Goal: Task Accomplishment & Management: Complete application form

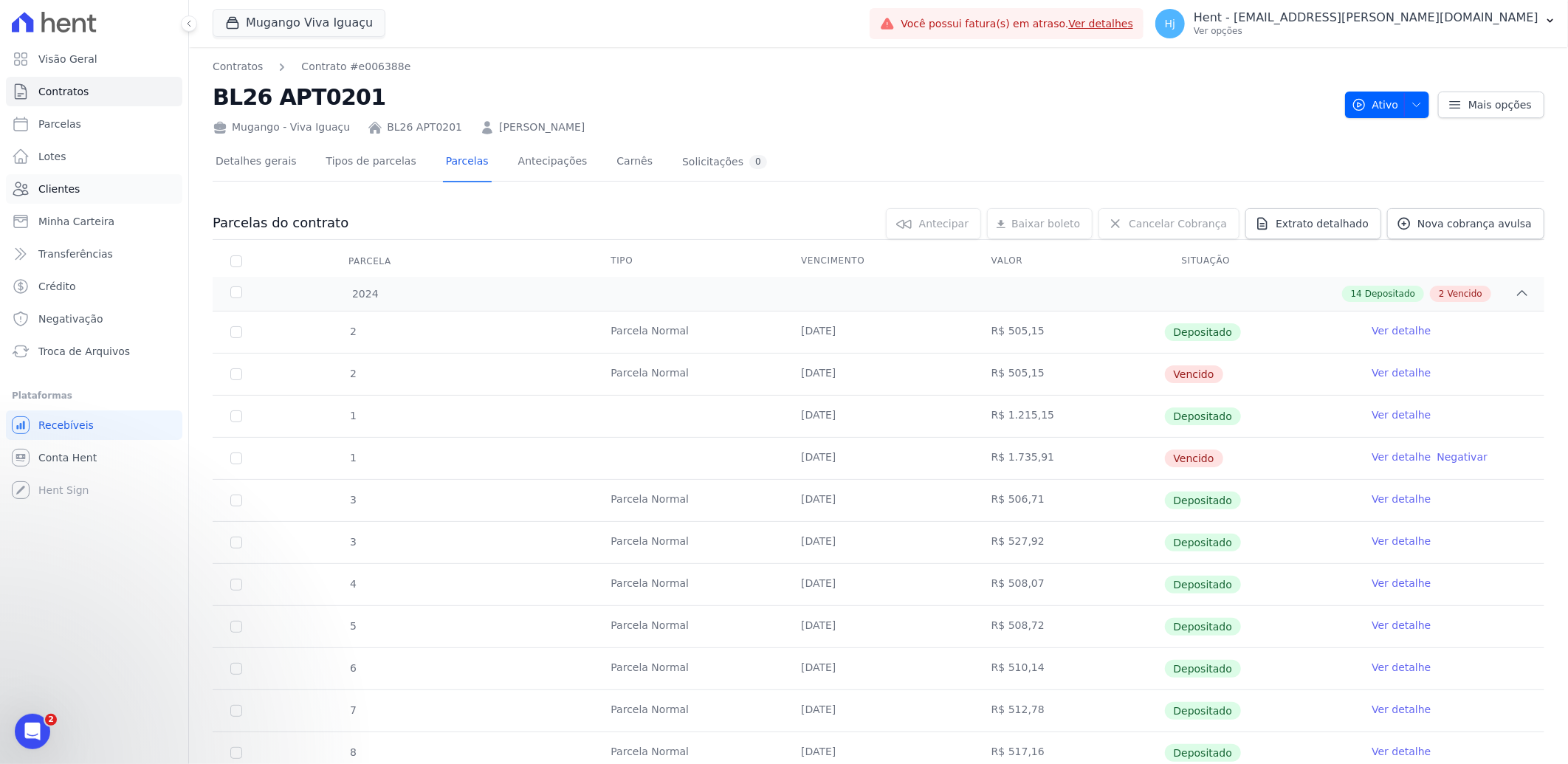
scroll to position [22, 0]
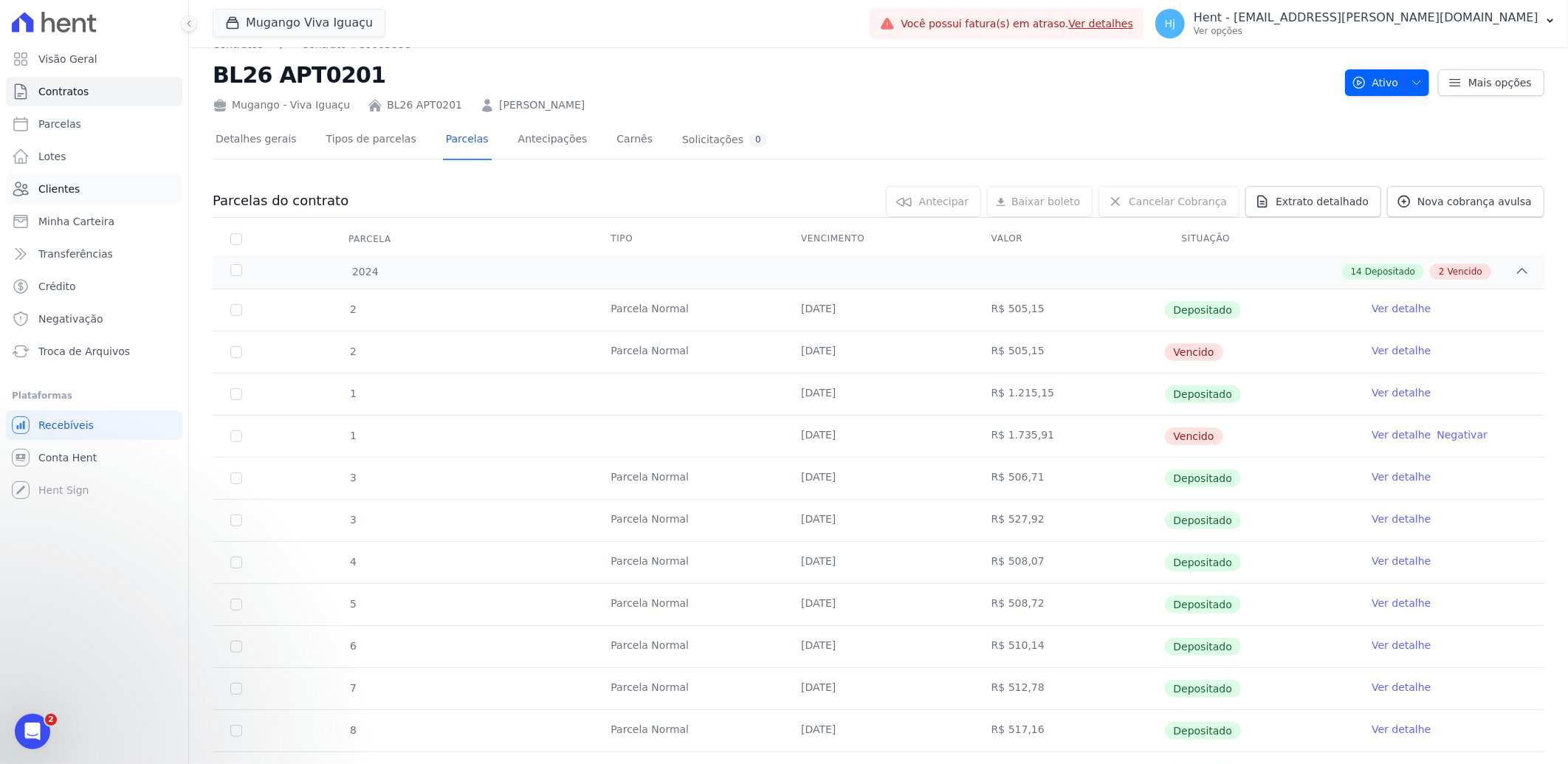
click at [57, 194] on span "Clientes" at bounding box center [59, 189] width 41 height 14
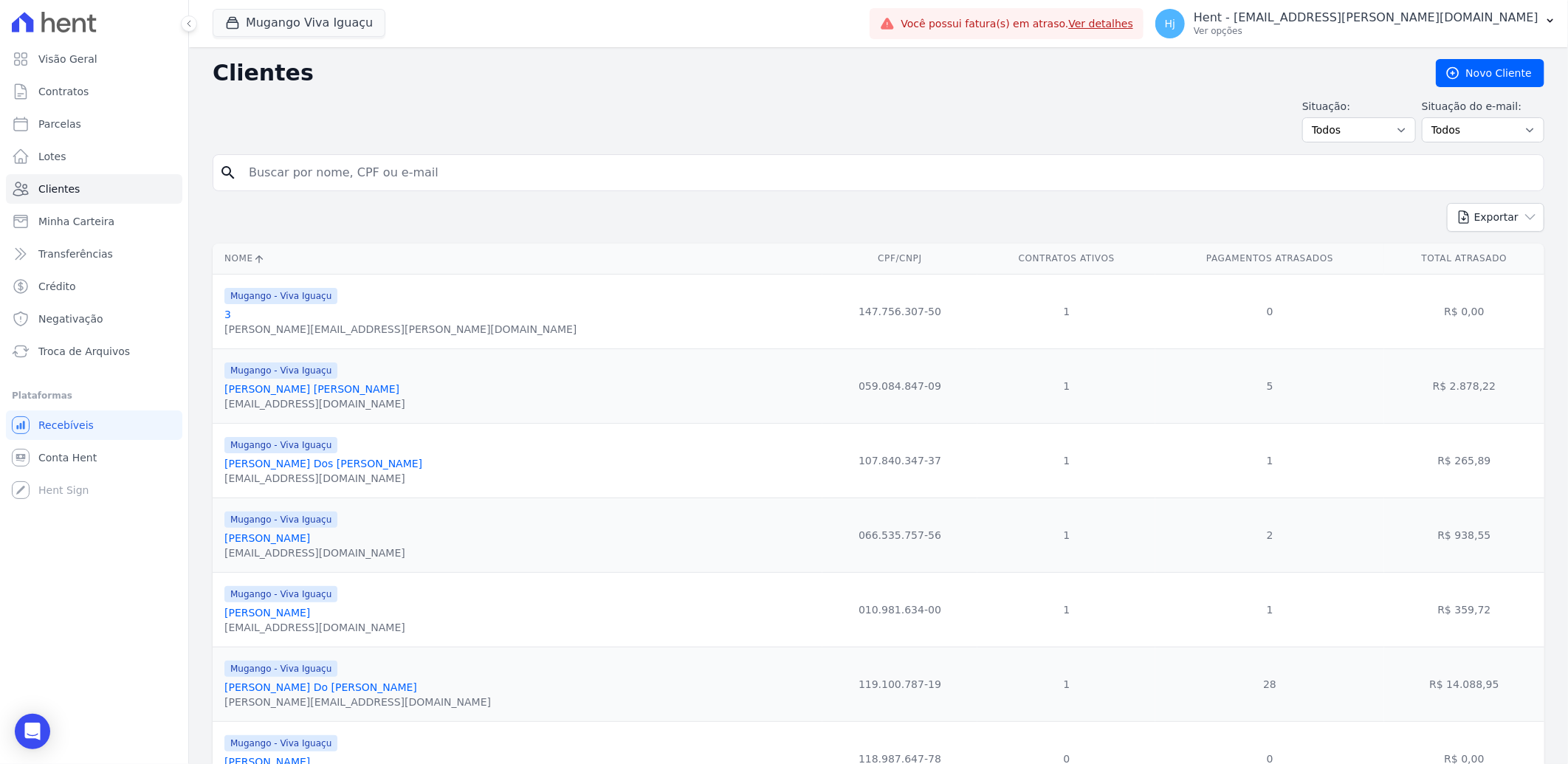
click at [366, 174] on input "search" at bounding box center [889, 172] width 1298 height 30
paste input "[PERSON_NAME]"
type input "[PERSON_NAME]"
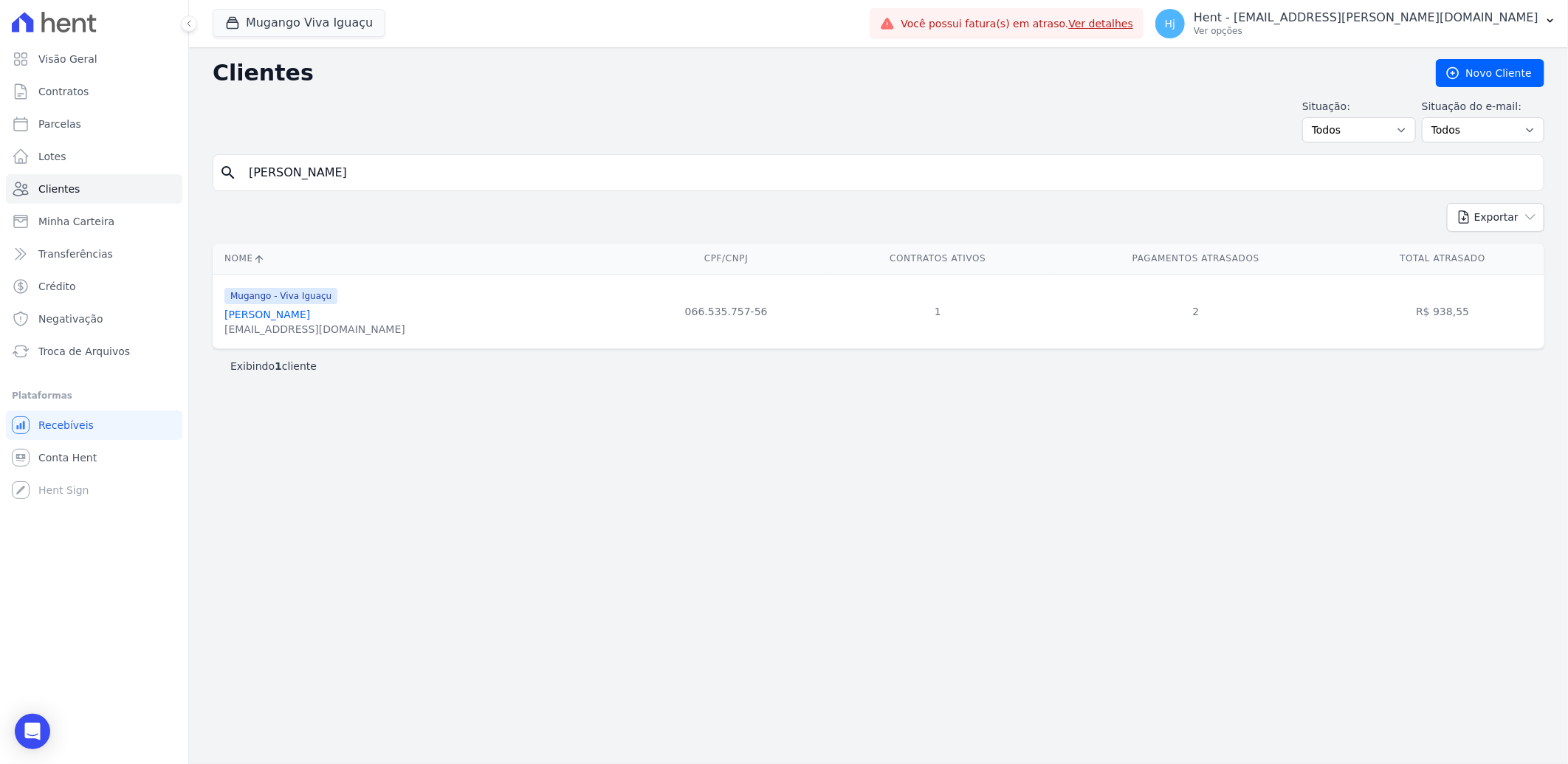
click at [289, 309] on link "[PERSON_NAME]" at bounding box center [267, 314] width 85 height 12
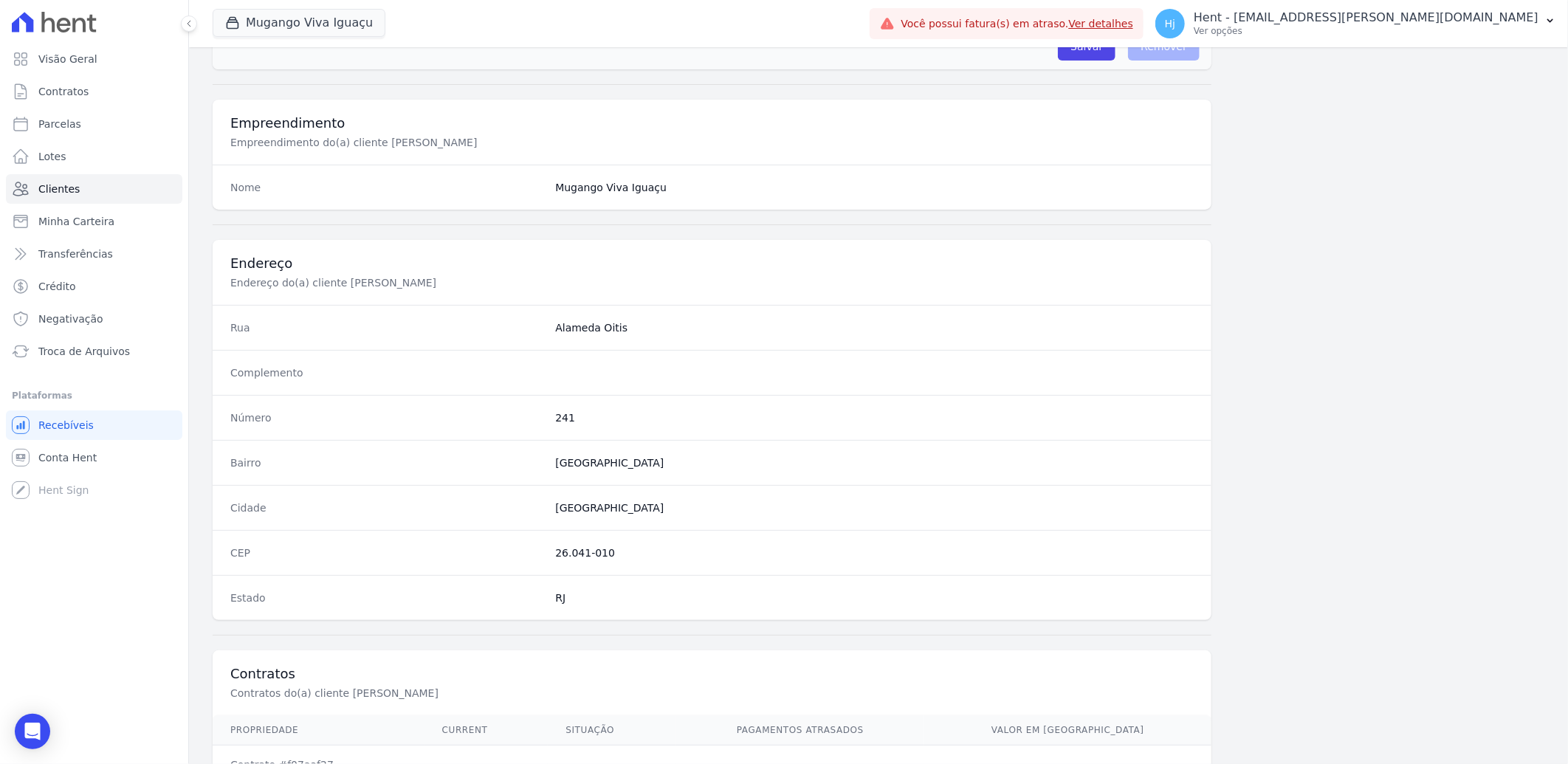
scroll to position [619, 0]
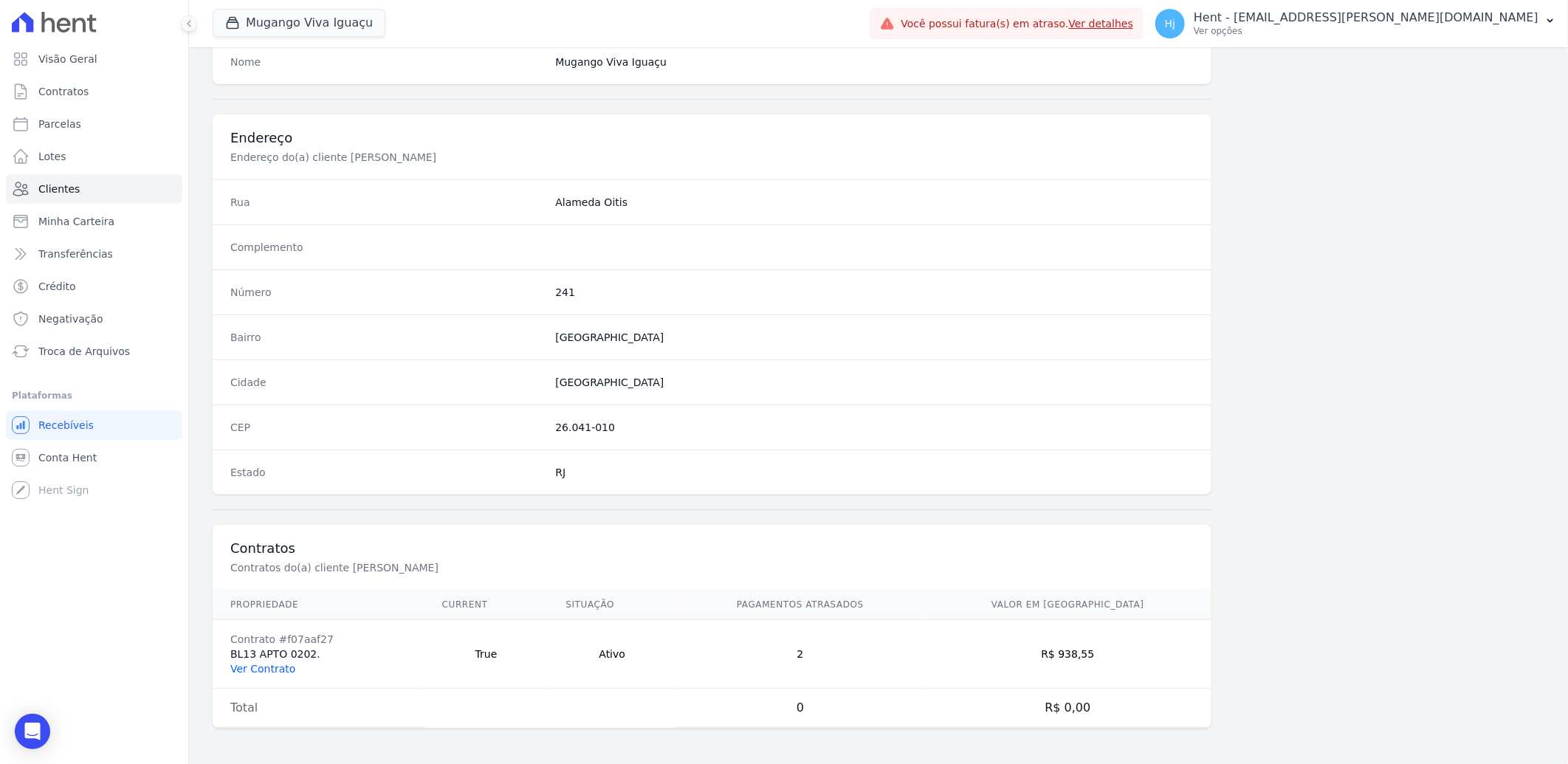
click at [276, 663] on link "Ver Contrato" at bounding box center [263, 669] width 65 height 12
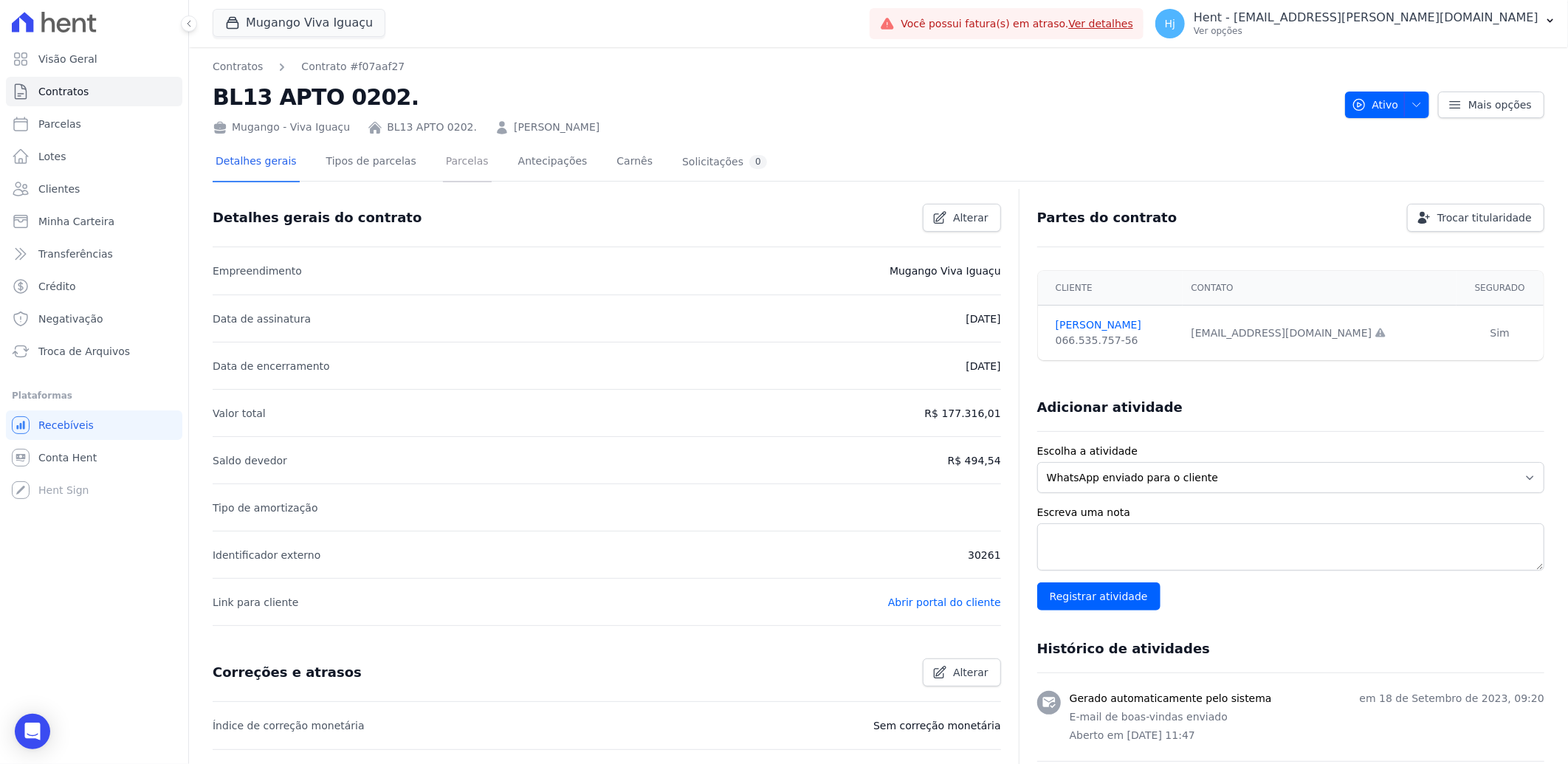
click at [443, 170] on link "Parcelas" at bounding box center [468, 163] width 48 height 40
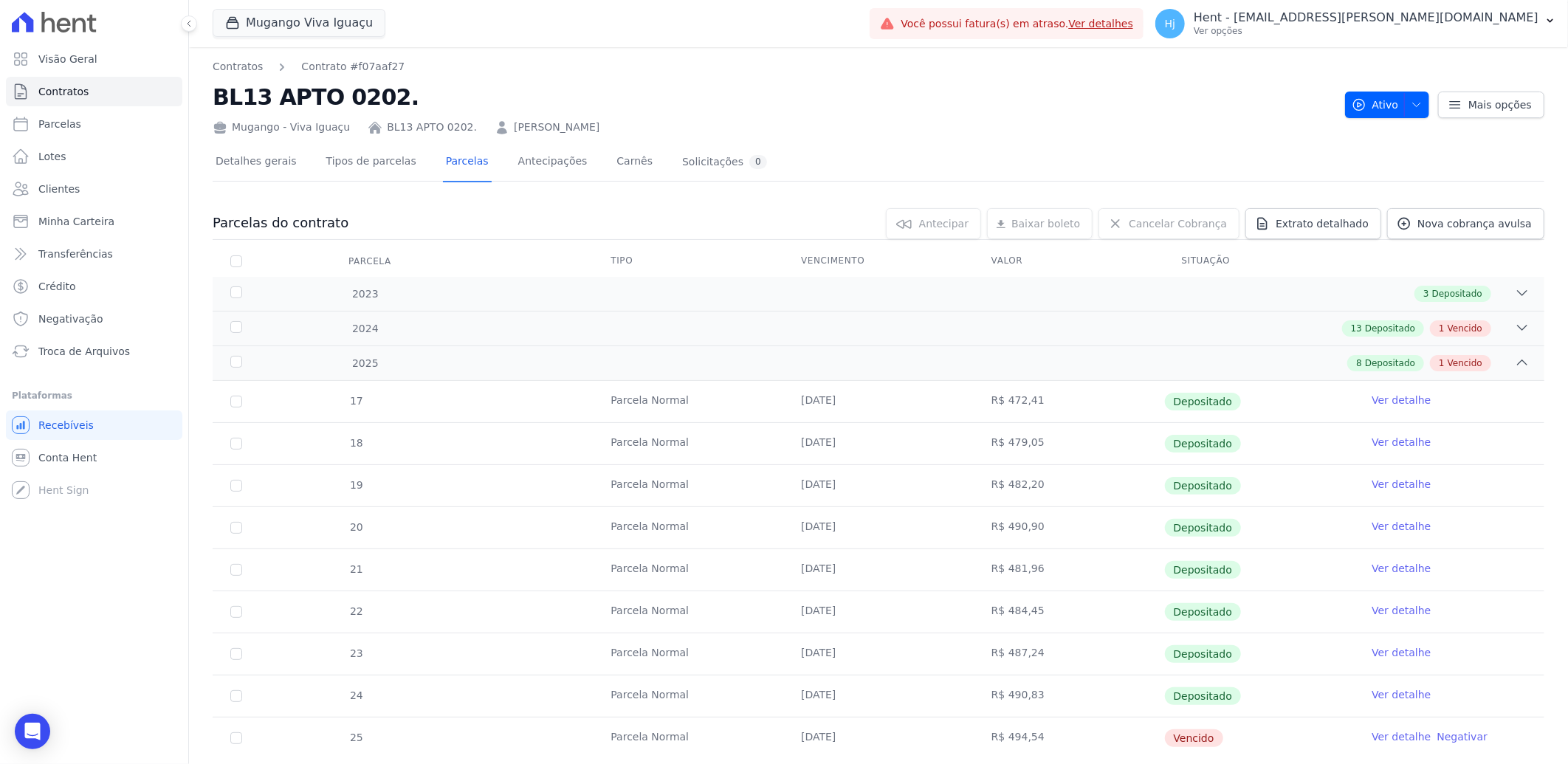
scroll to position [39, 0]
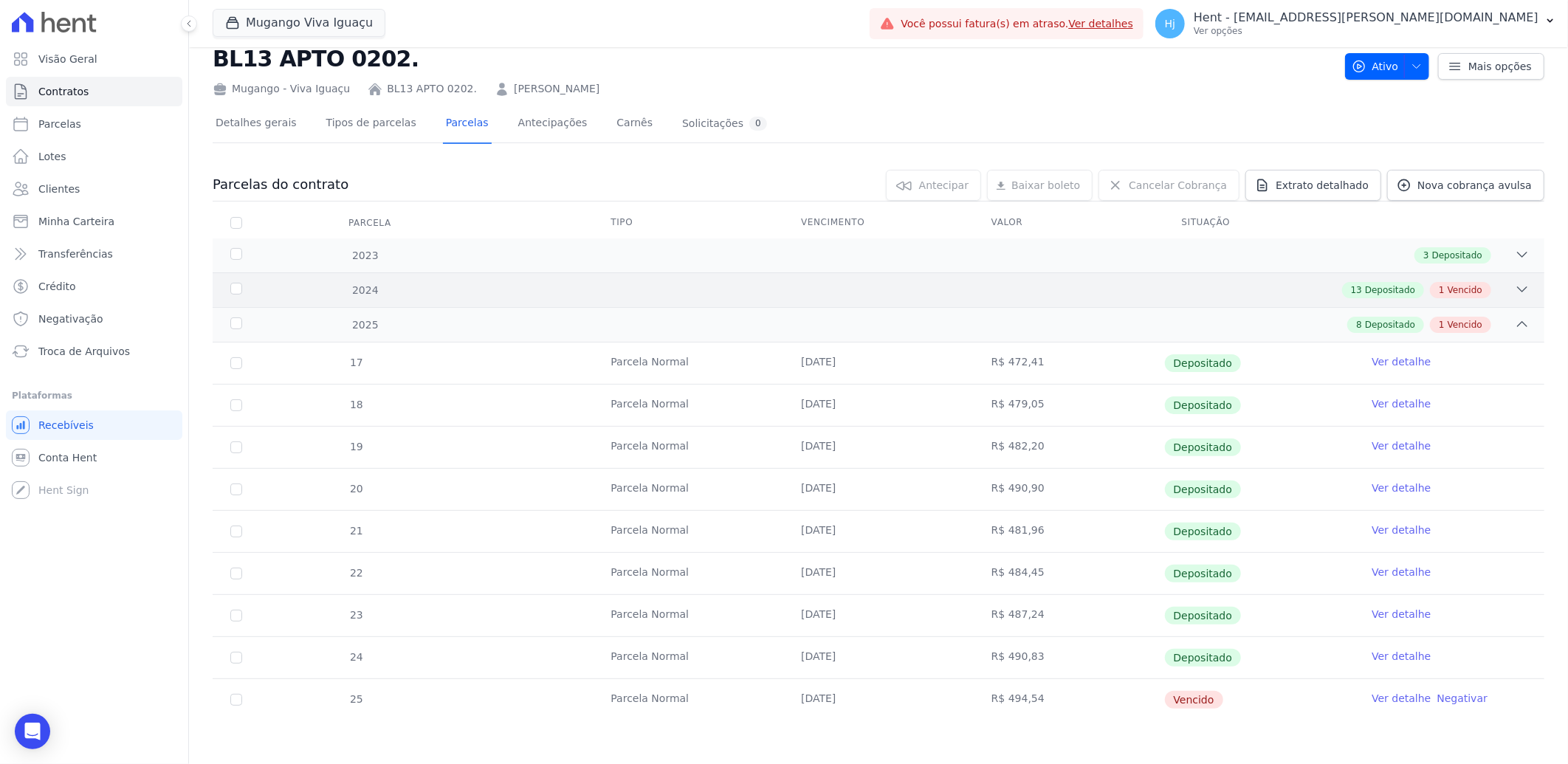
click at [1362, 279] on div "2024 13 Depositado 1 Vencido" at bounding box center [879, 290] width 1332 height 35
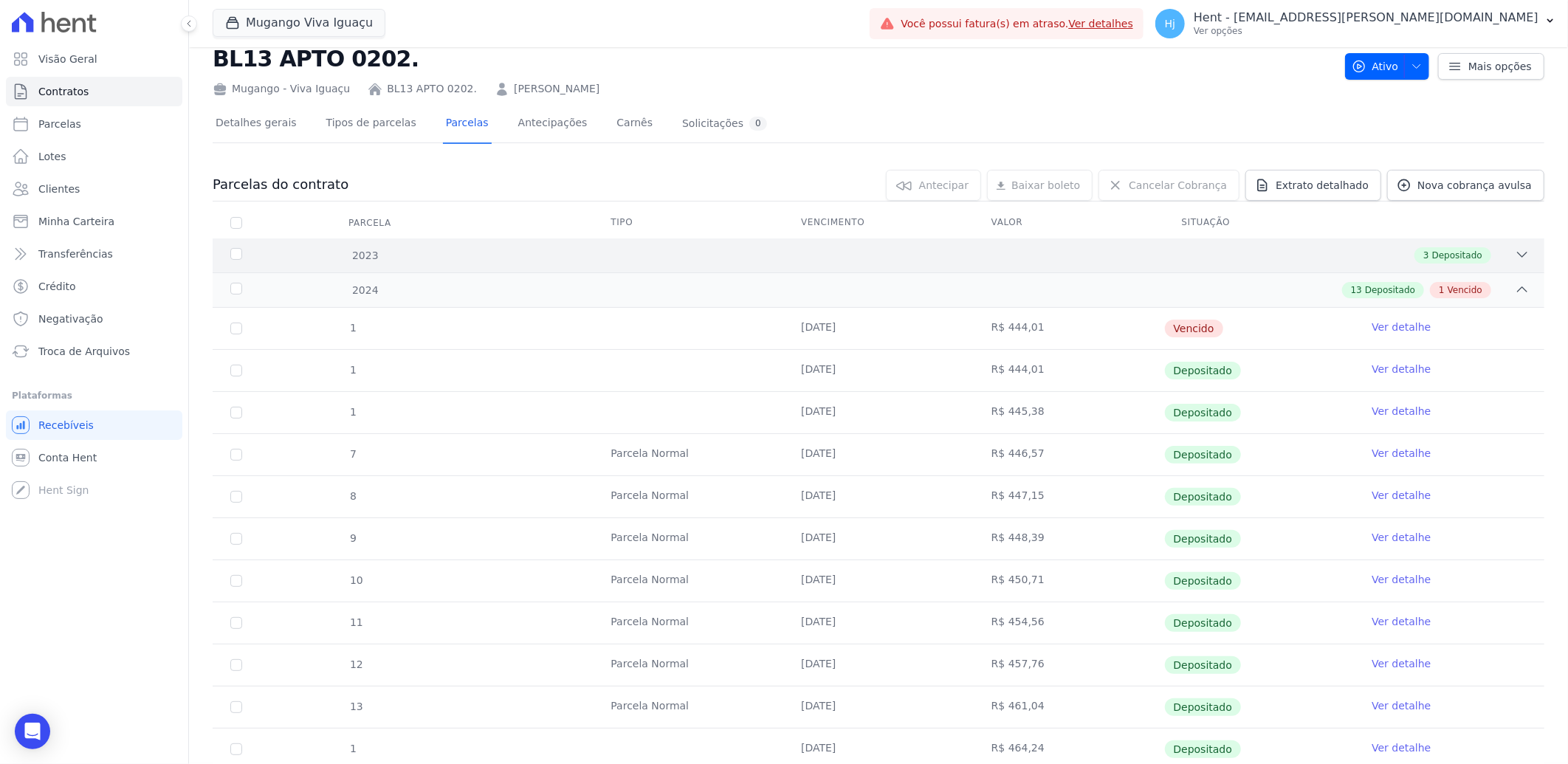
click at [760, 256] on div "3 Depositado" at bounding box center [944, 256] width 1171 height 16
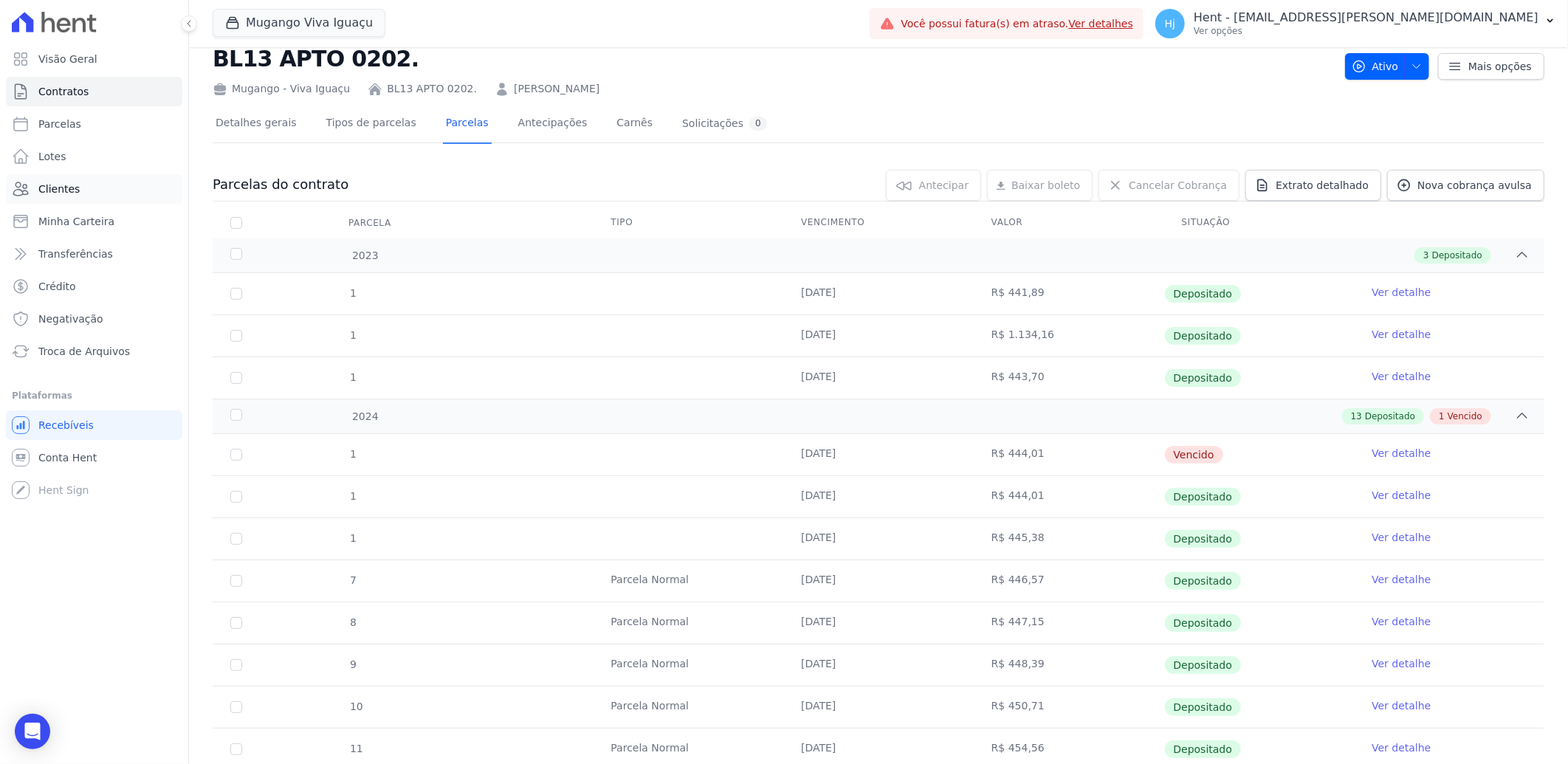
click at [77, 189] on link "Clientes" at bounding box center [94, 189] width 177 height 30
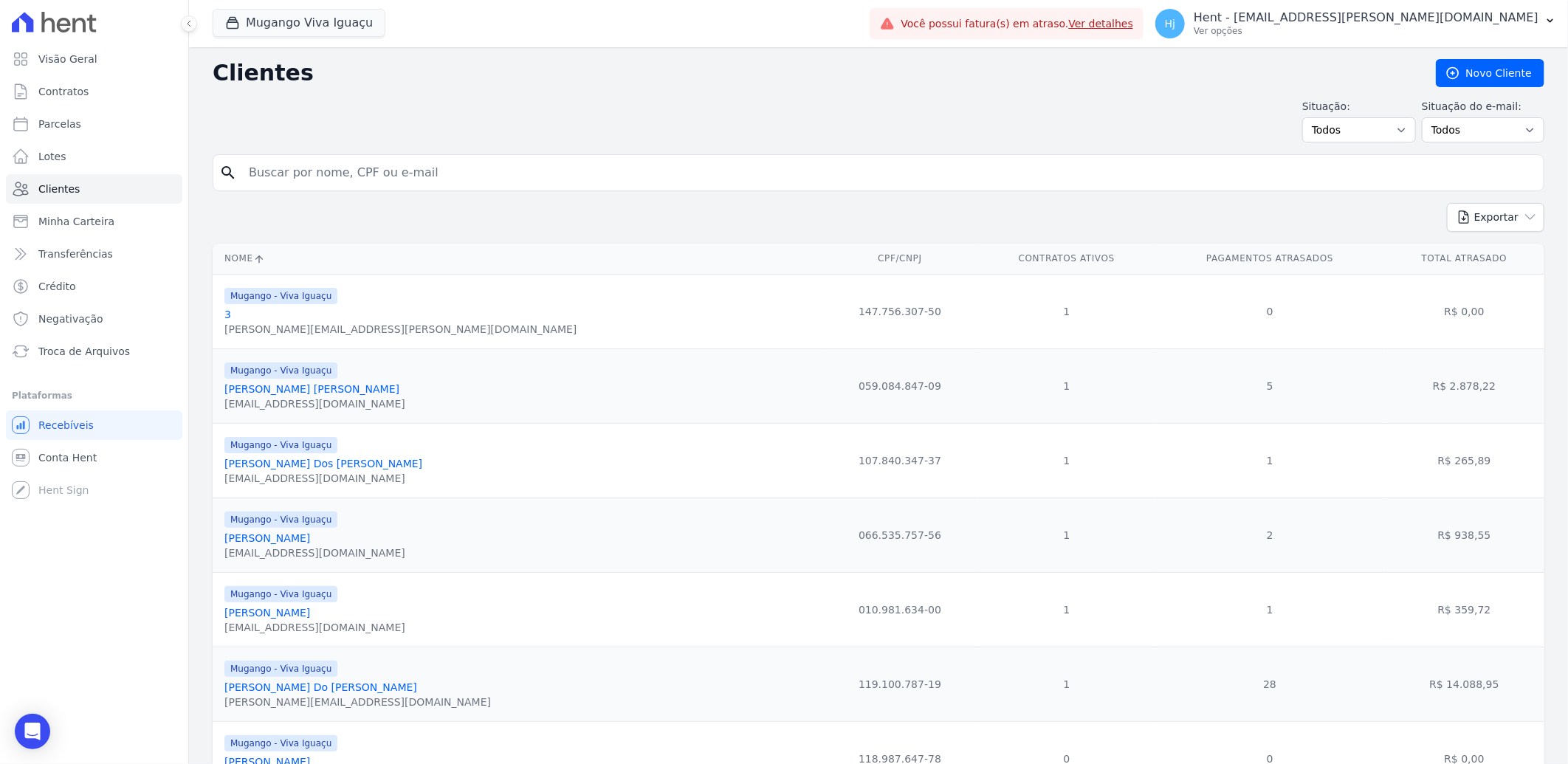
click at [351, 174] on input "search" at bounding box center [889, 172] width 1298 height 30
paste input "Atemilton Da [PERSON_NAME]"
type input "Atemilton Da [PERSON_NAME]"
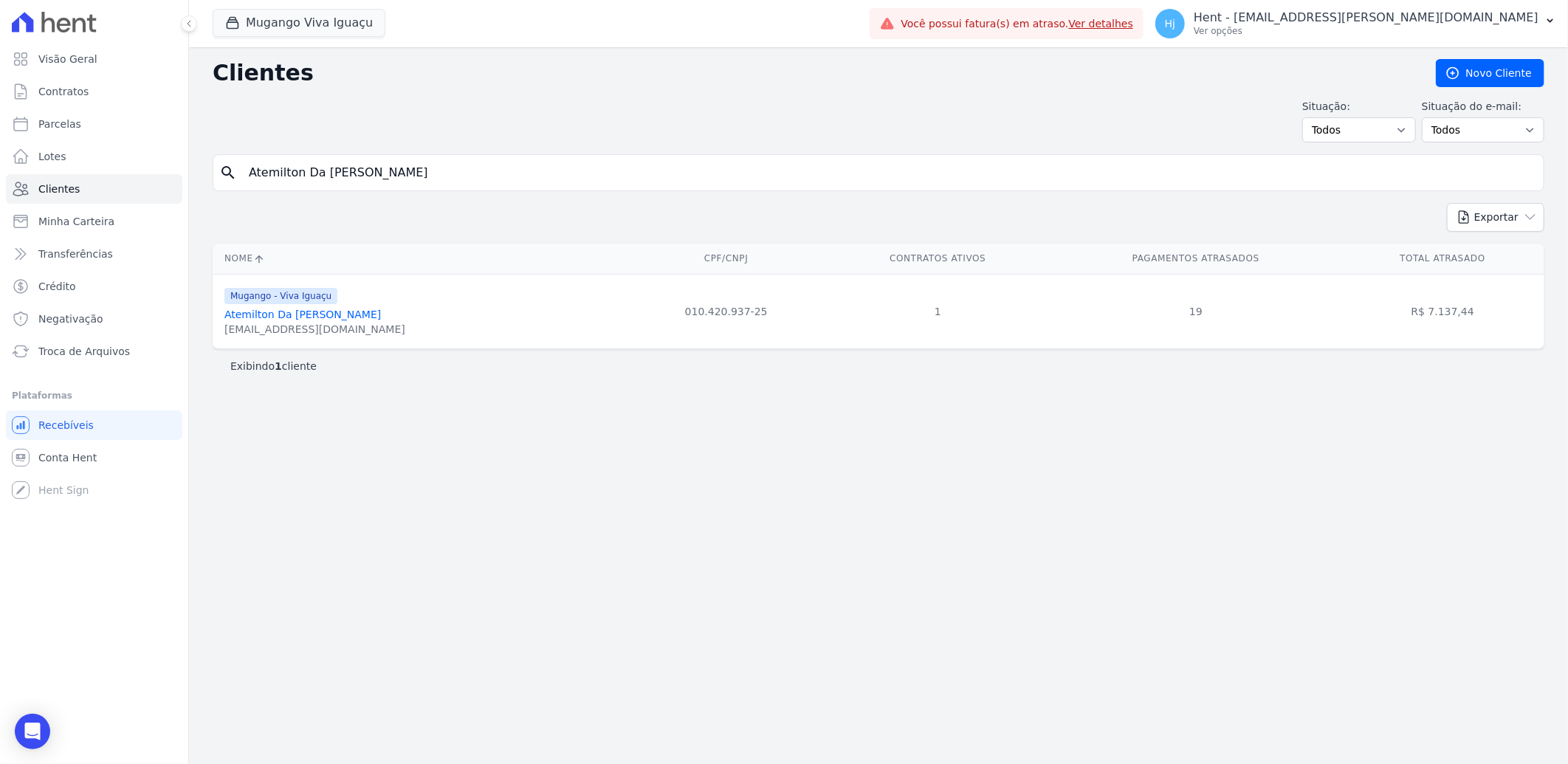
click at [342, 312] on link "Atemilton Da [PERSON_NAME]" at bounding box center [302, 314] width 156 height 12
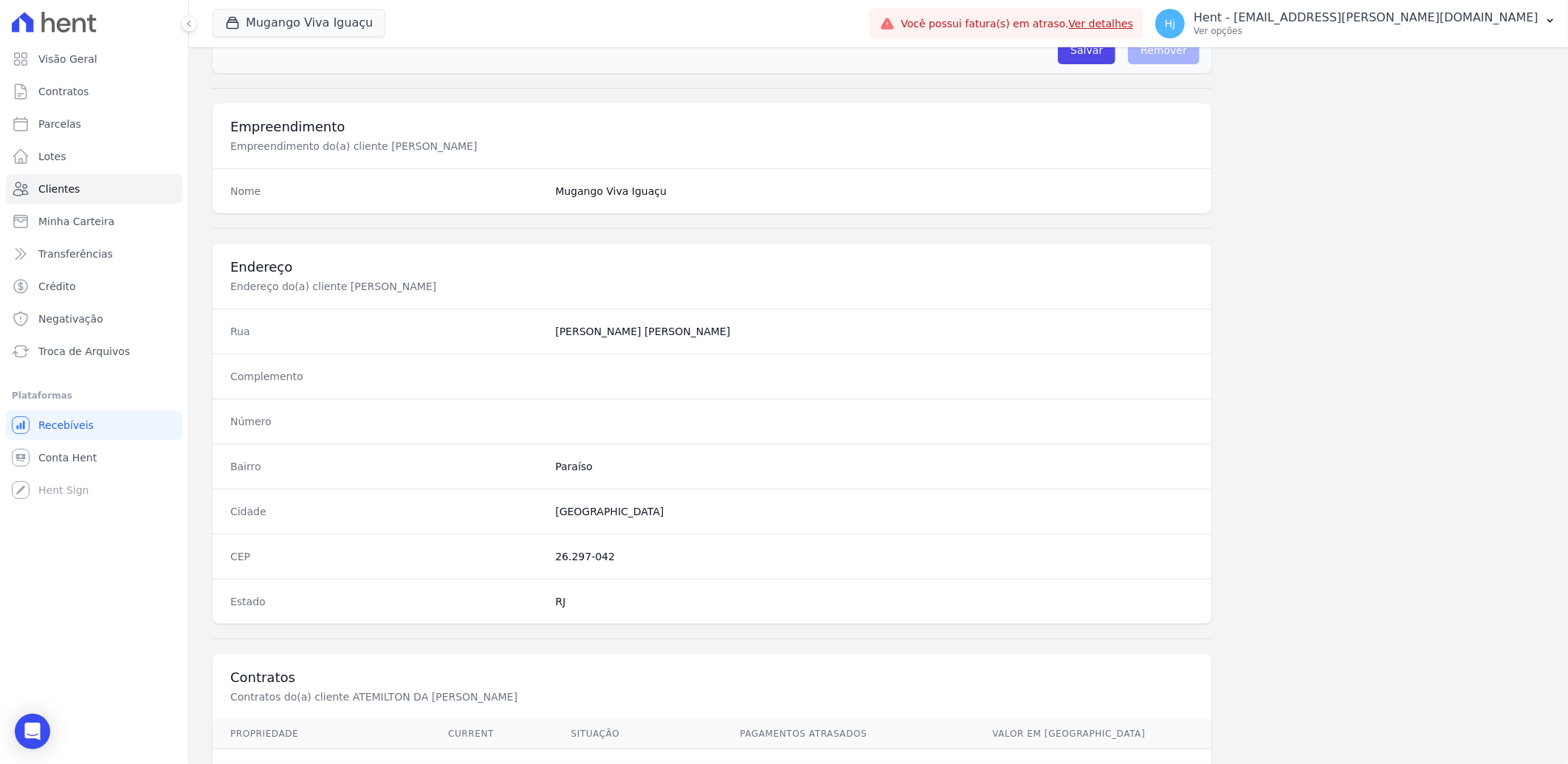
scroll to position [619, 0]
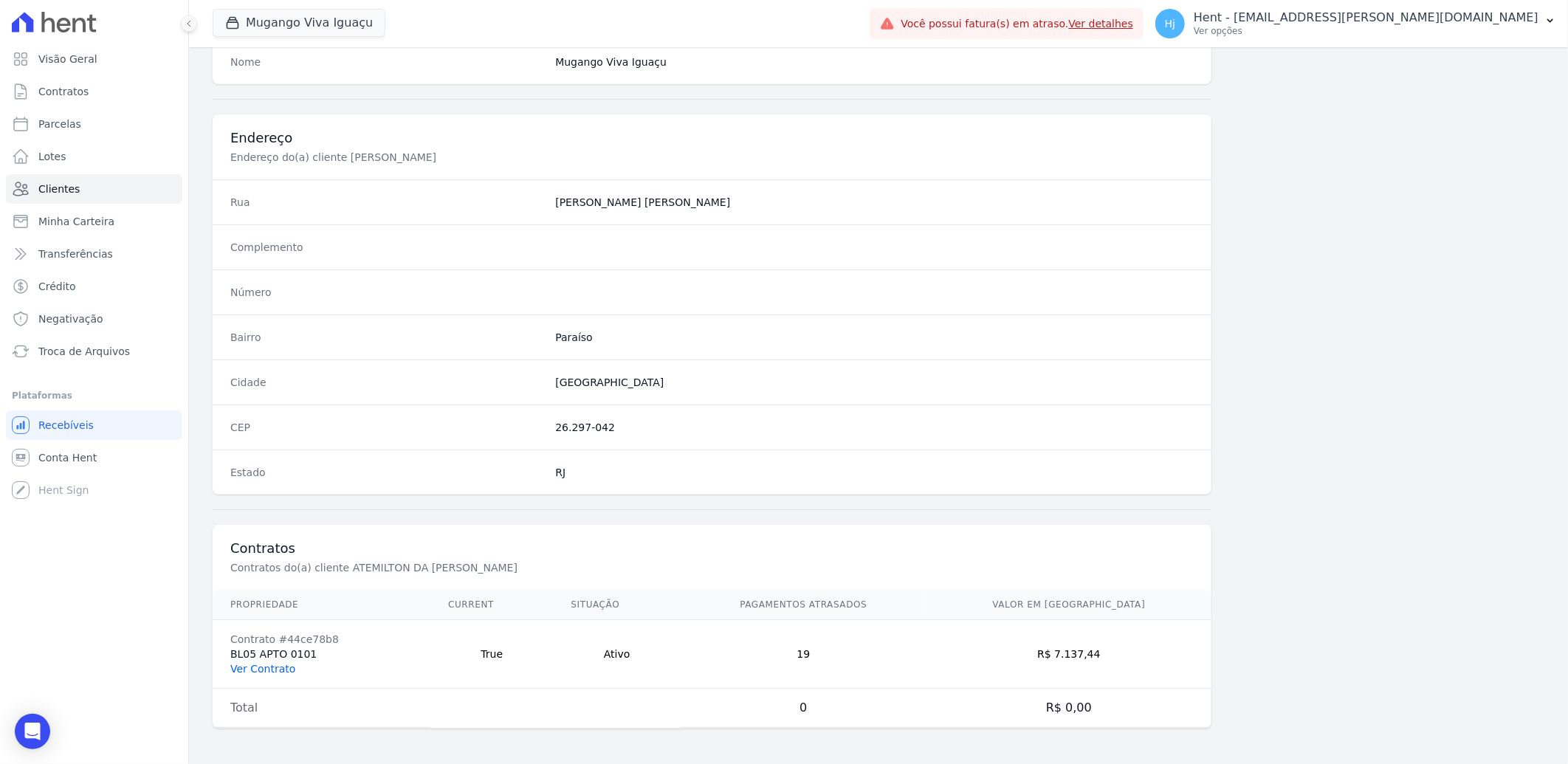
click at [259, 668] on link "Ver Contrato" at bounding box center [263, 669] width 65 height 12
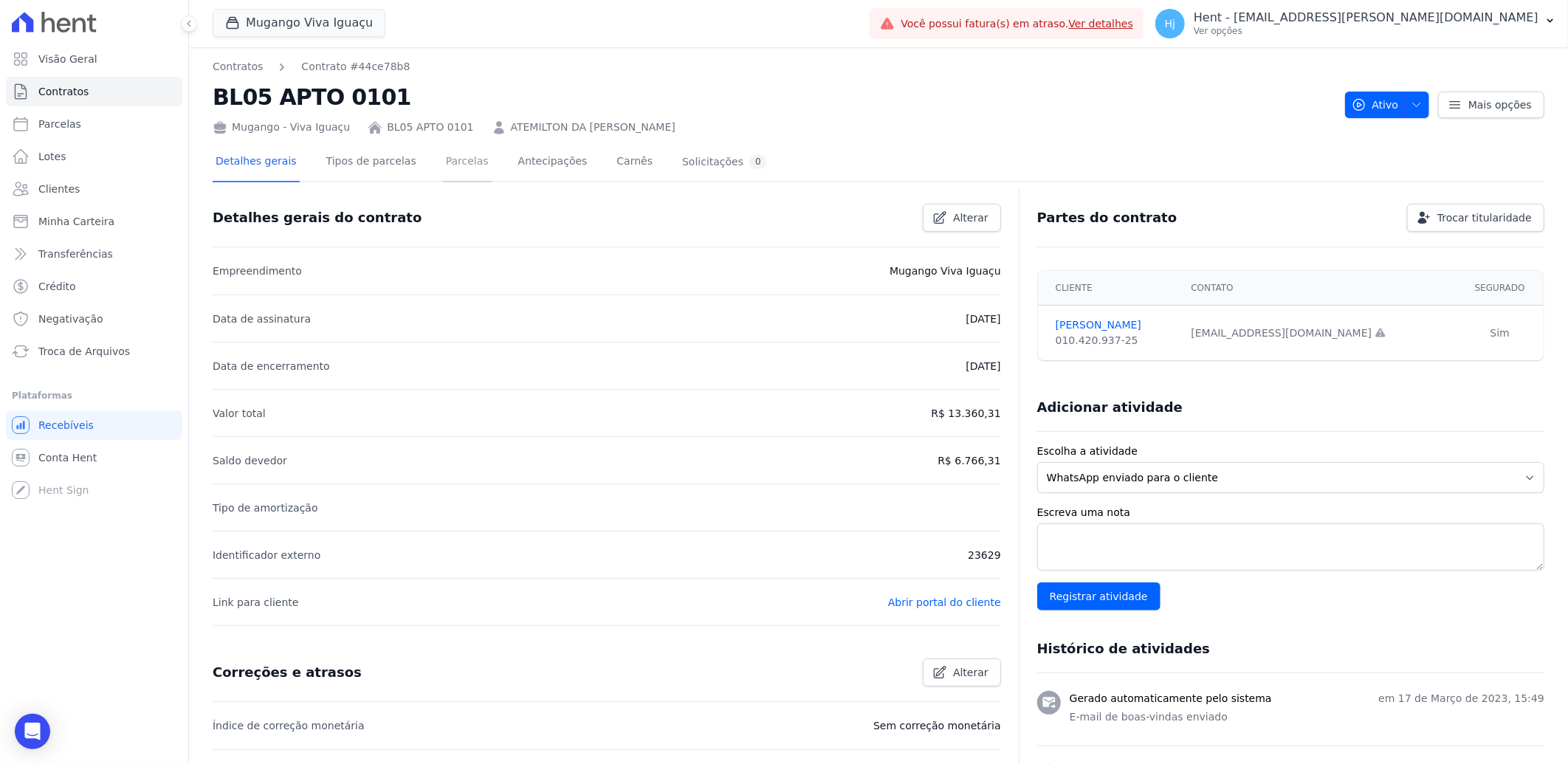
click at [443, 164] on link "Parcelas" at bounding box center [468, 163] width 48 height 40
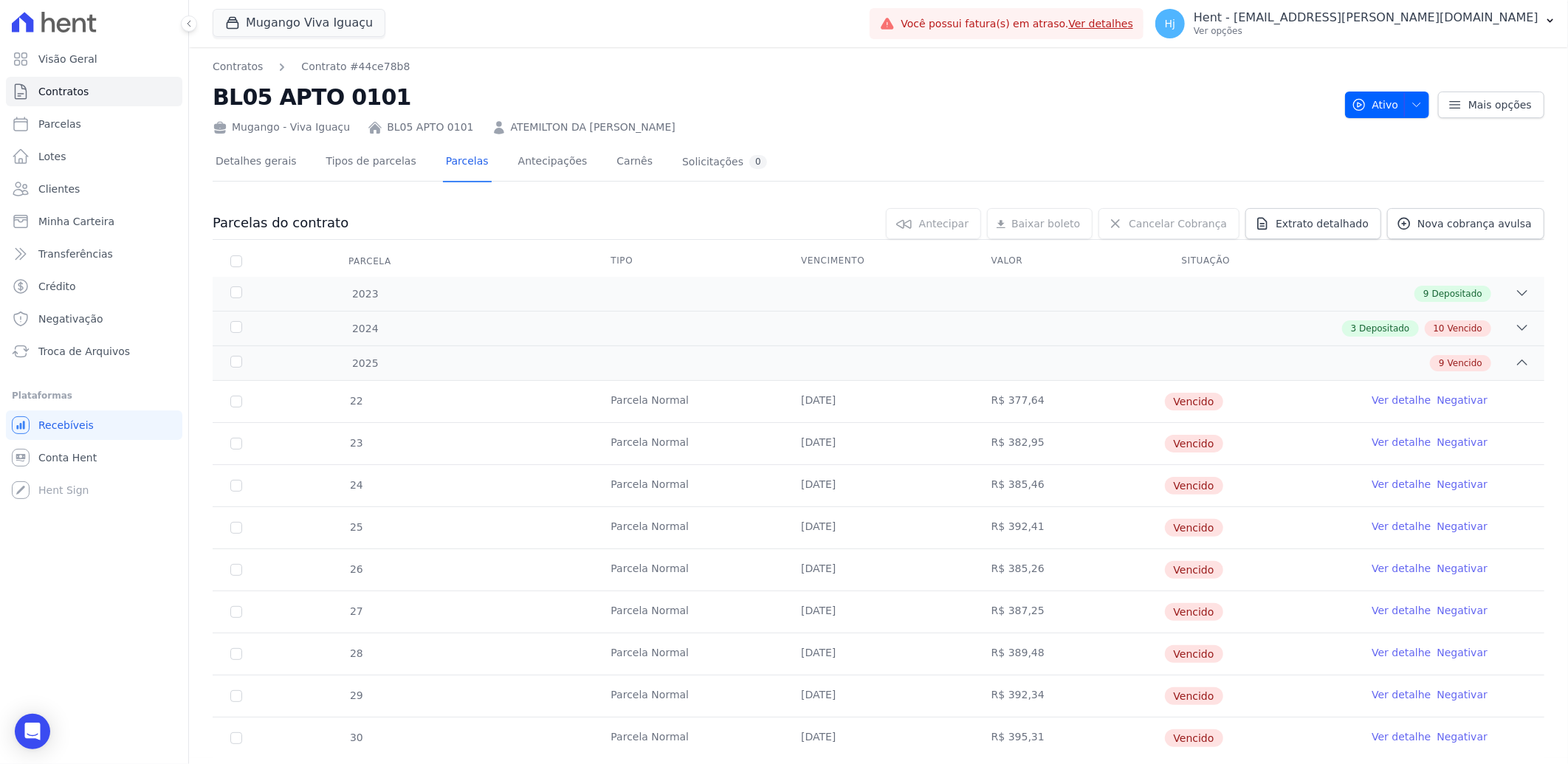
click at [1164, 268] on th "Situação" at bounding box center [1259, 261] width 190 height 31
click at [1170, 312] on div "2024 3 Depositado 10 Vencido" at bounding box center [879, 328] width 1332 height 35
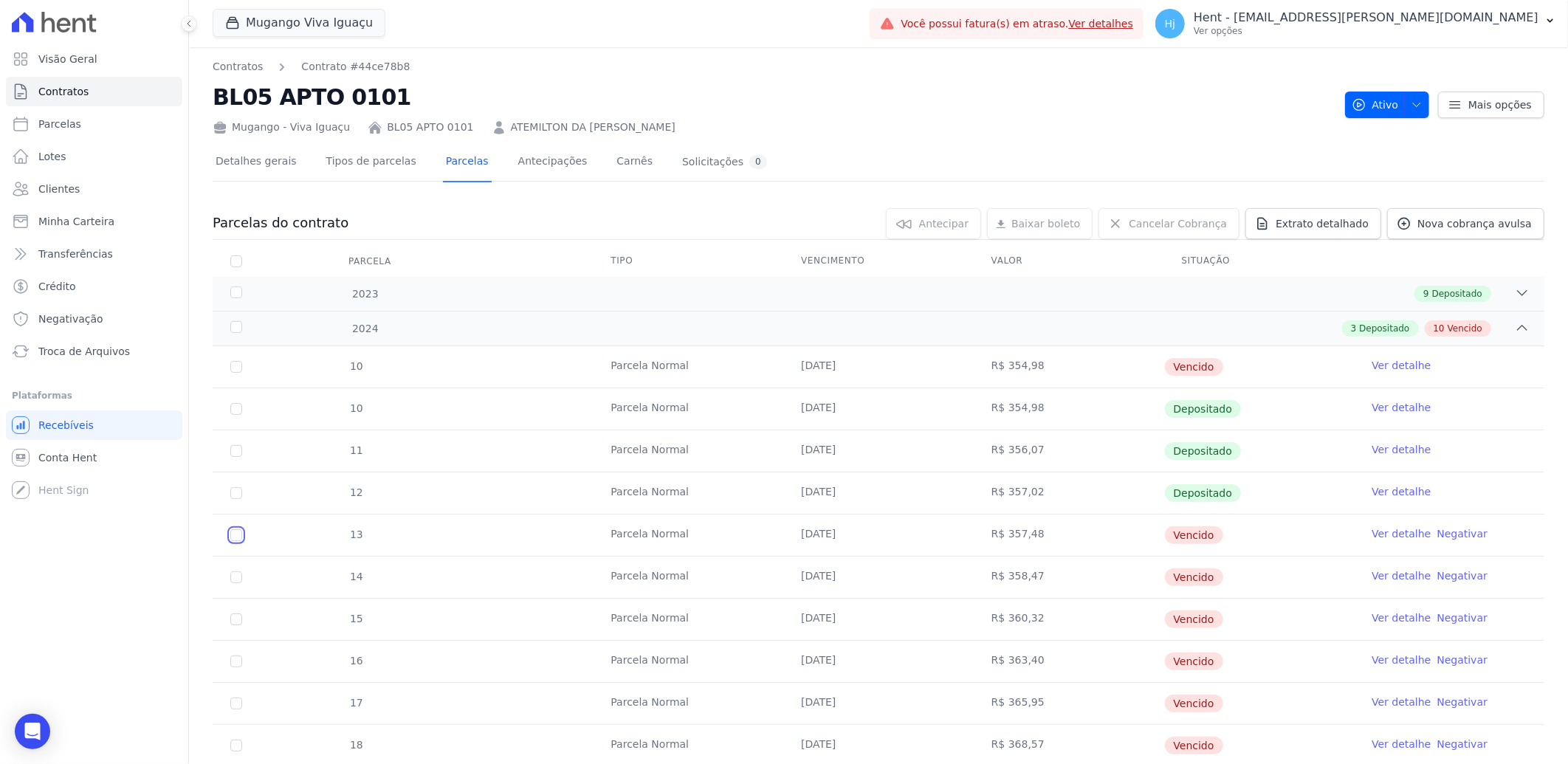
click at [239, 535] on input "checkbox" at bounding box center [236, 535] width 12 height 12
checkbox input "true"
click at [235, 581] on input "checkbox" at bounding box center [236, 577] width 12 height 12
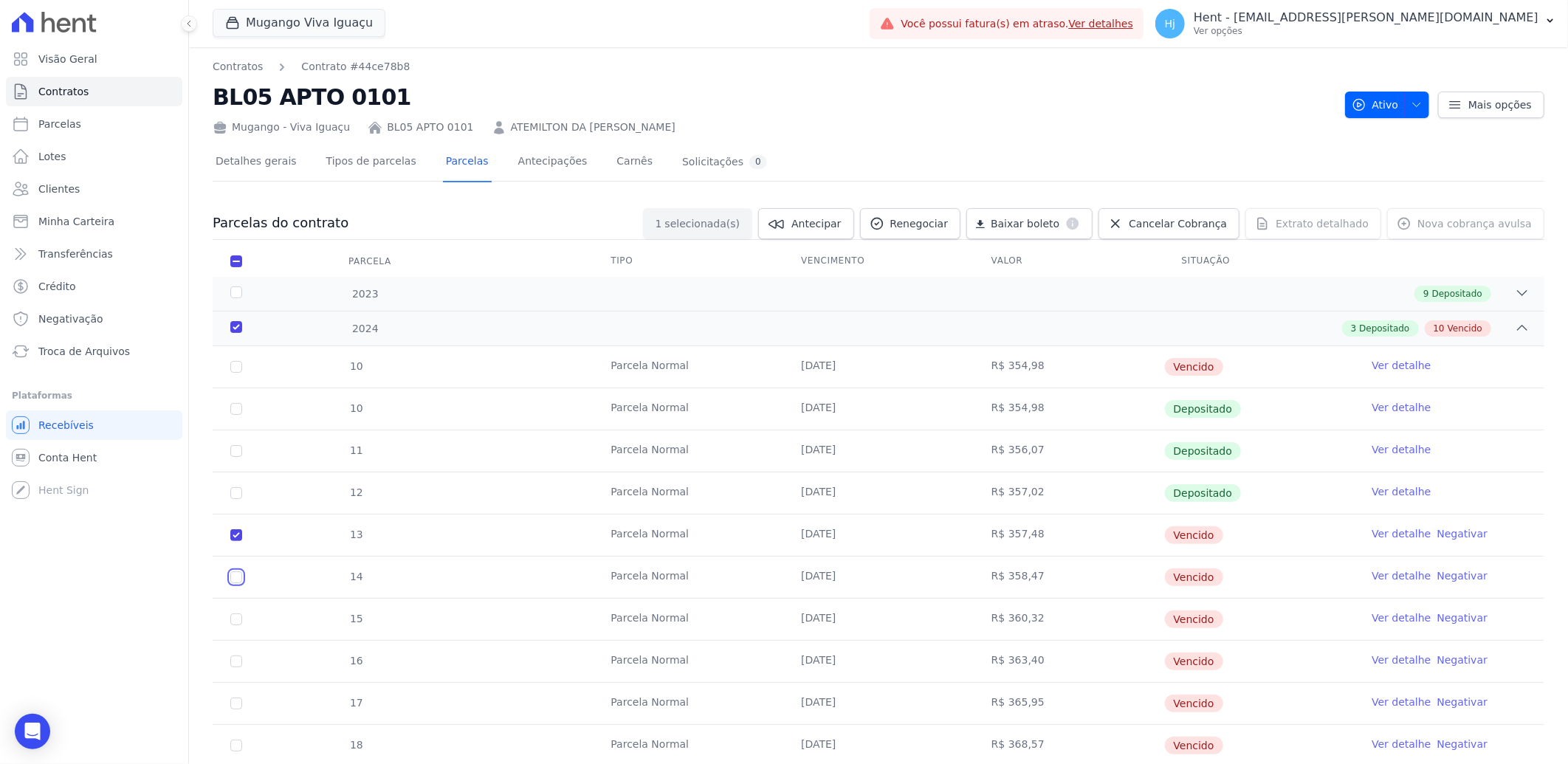
checkbox input "true"
click at [238, 622] on input "checkbox" at bounding box center [236, 619] width 12 height 12
checkbox input "true"
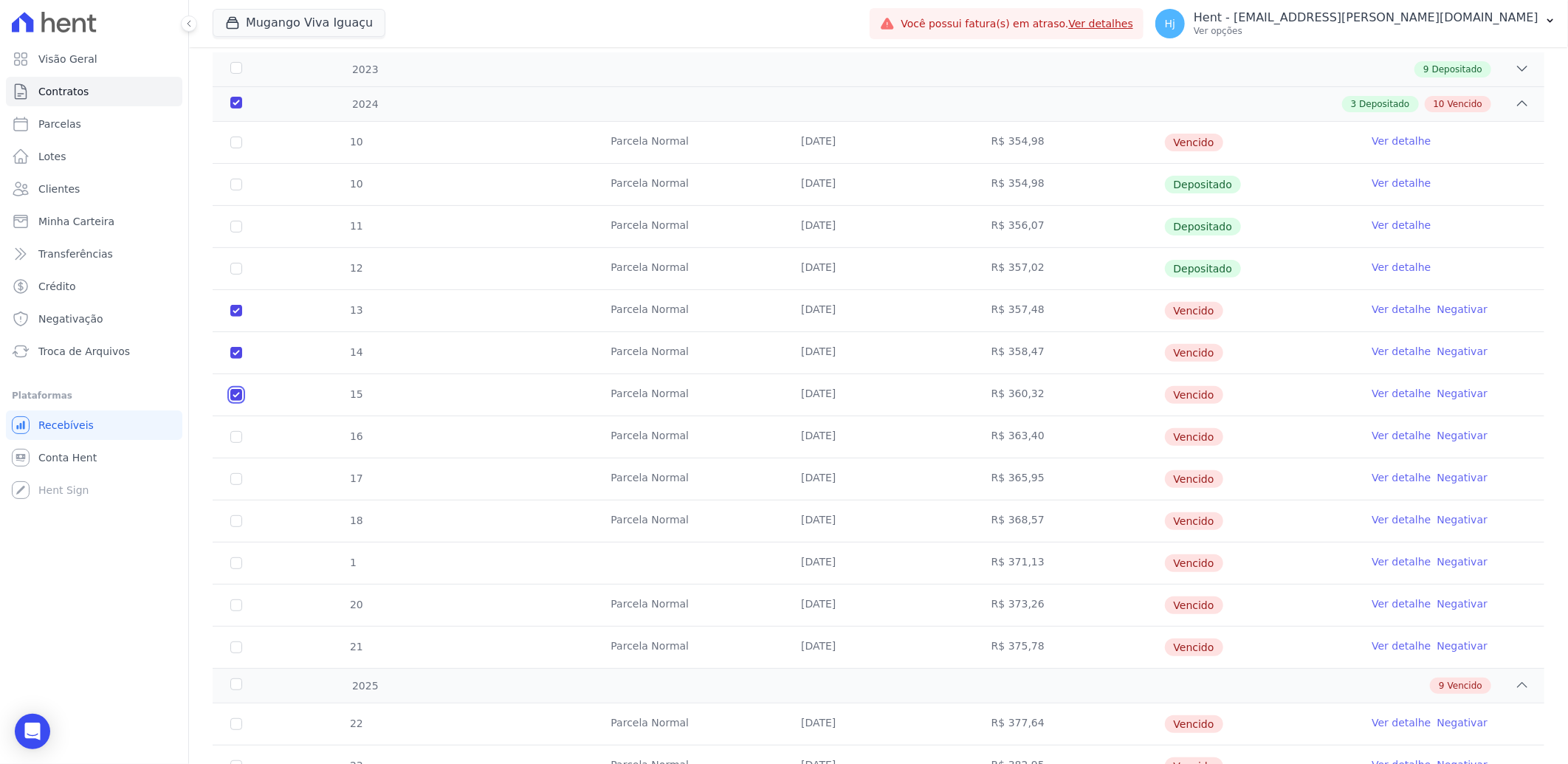
scroll to position [246, 0]
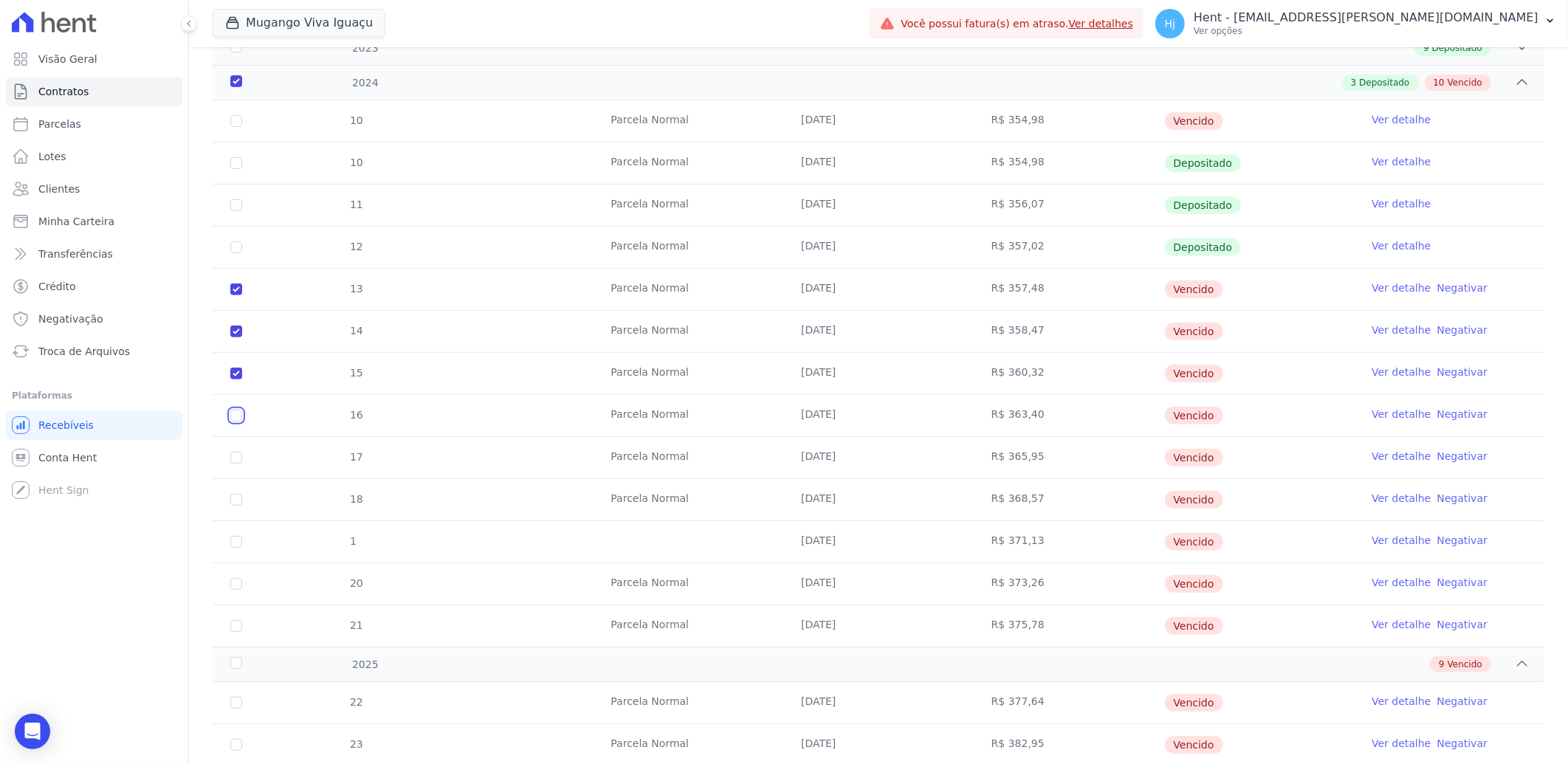
click at [235, 415] on input "checkbox" at bounding box center [236, 416] width 12 height 12
checkbox input "true"
click at [237, 458] on input "checkbox" at bounding box center [236, 457] width 12 height 12
checkbox input "true"
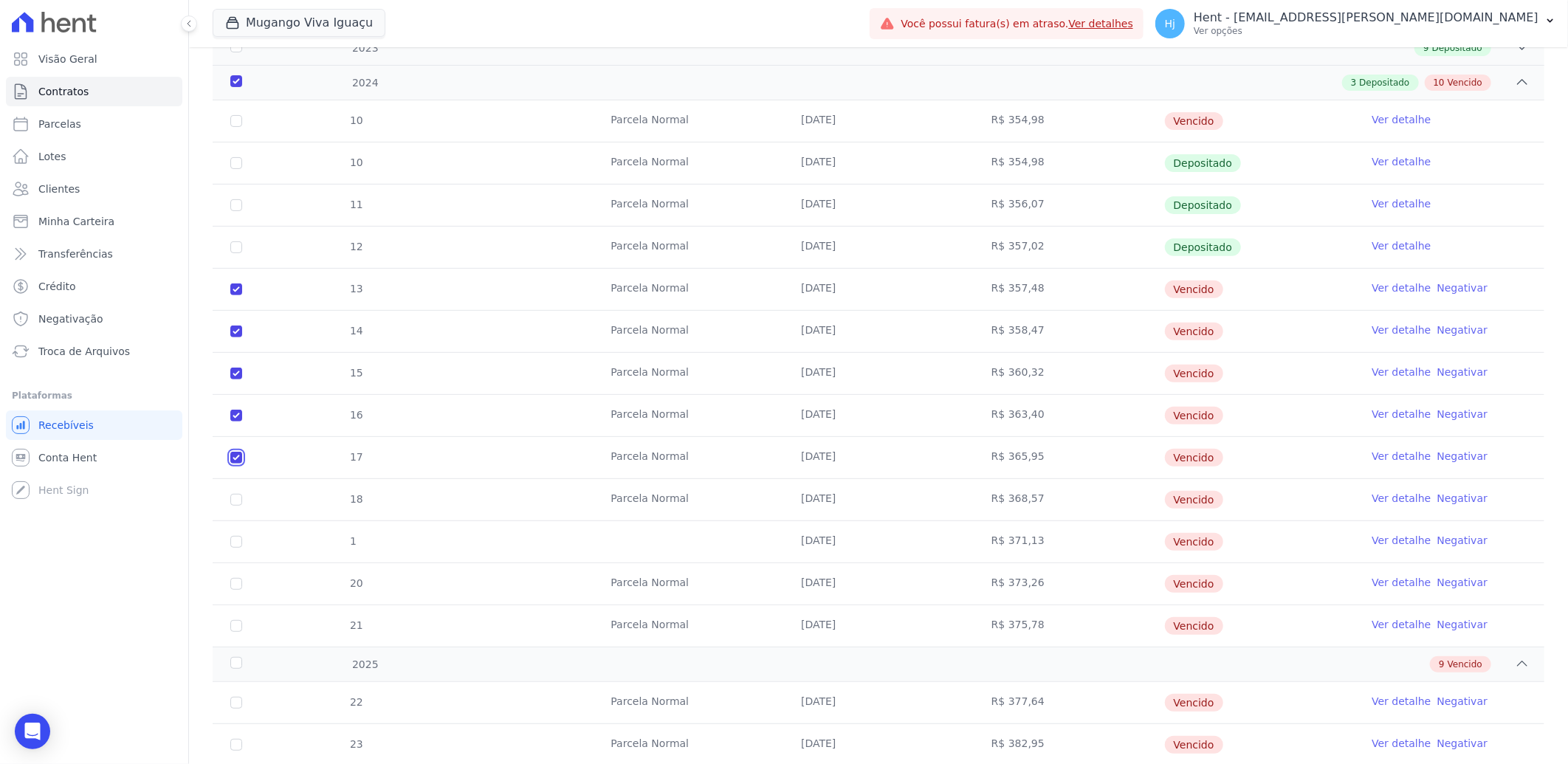
checkbox input "true"
click at [235, 498] on input "checkbox" at bounding box center [236, 499] width 12 height 12
checkbox input "true"
click at [235, 540] on input "checkbox" at bounding box center [236, 541] width 12 height 12
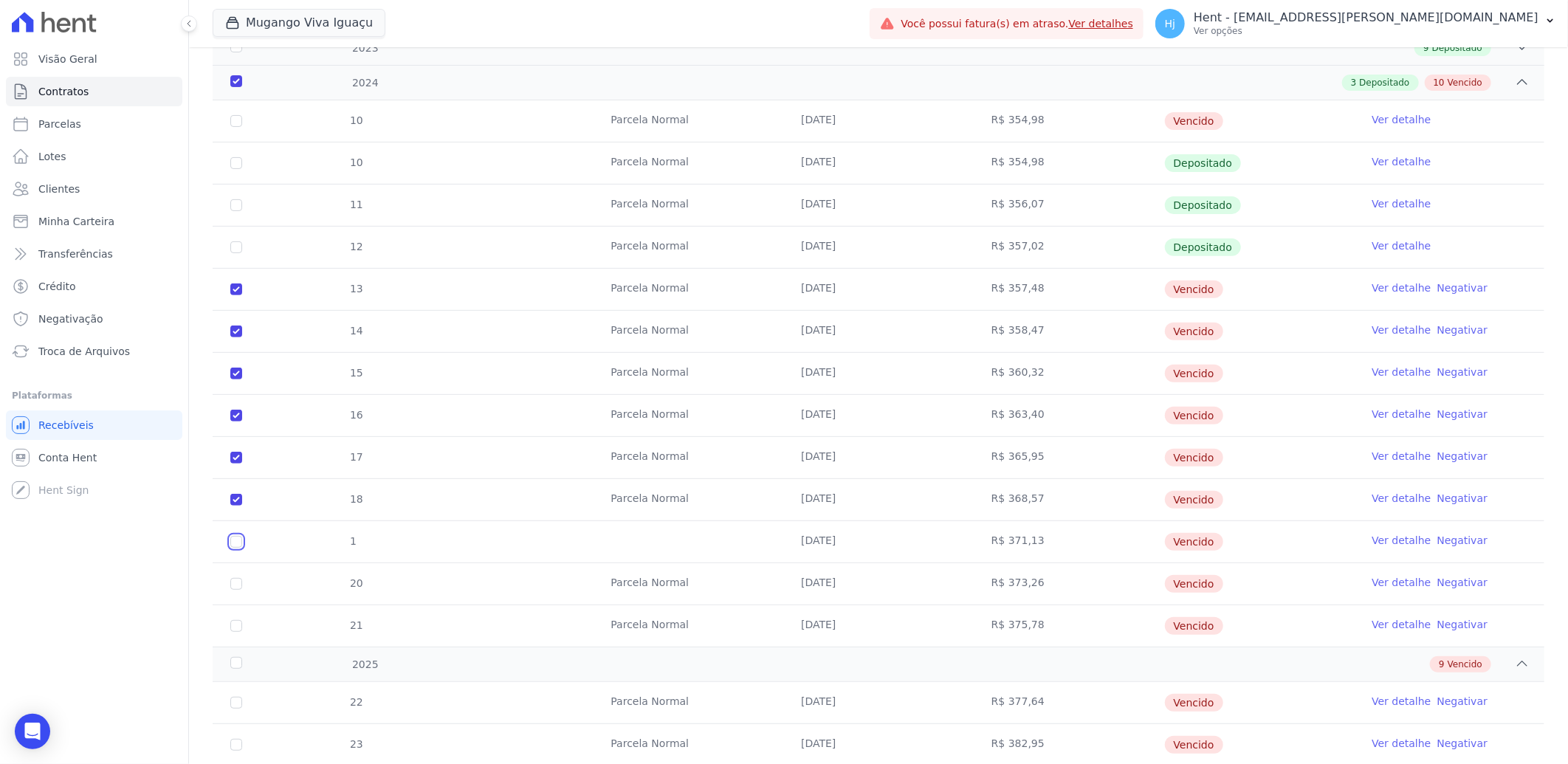
checkbox input "true"
click at [239, 585] on input "checkbox" at bounding box center [236, 584] width 12 height 12
checkbox input "true"
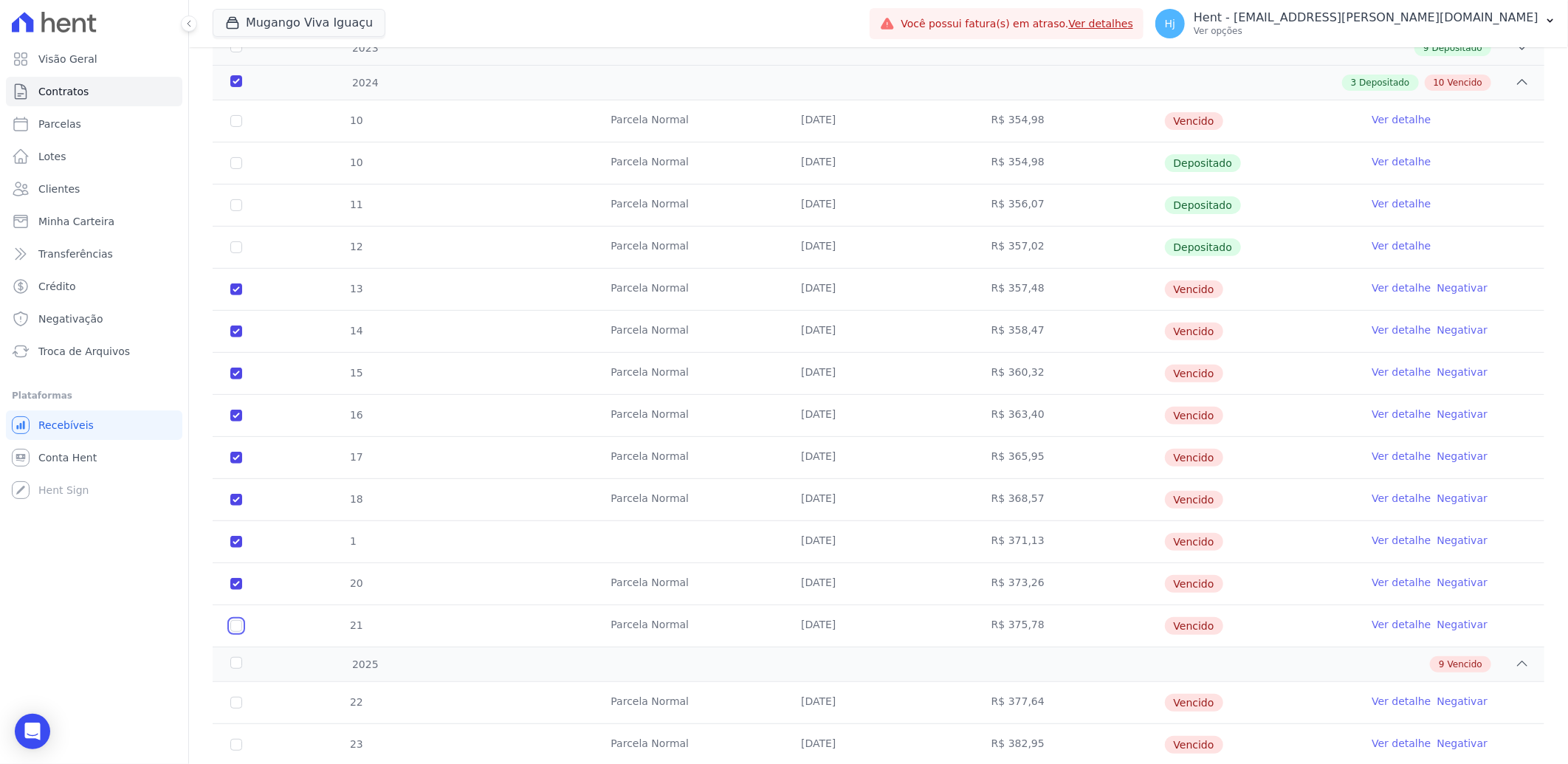
click at [235, 628] on input "checkbox" at bounding box center [236, 626] width 12 height 12
checkbox input "true"
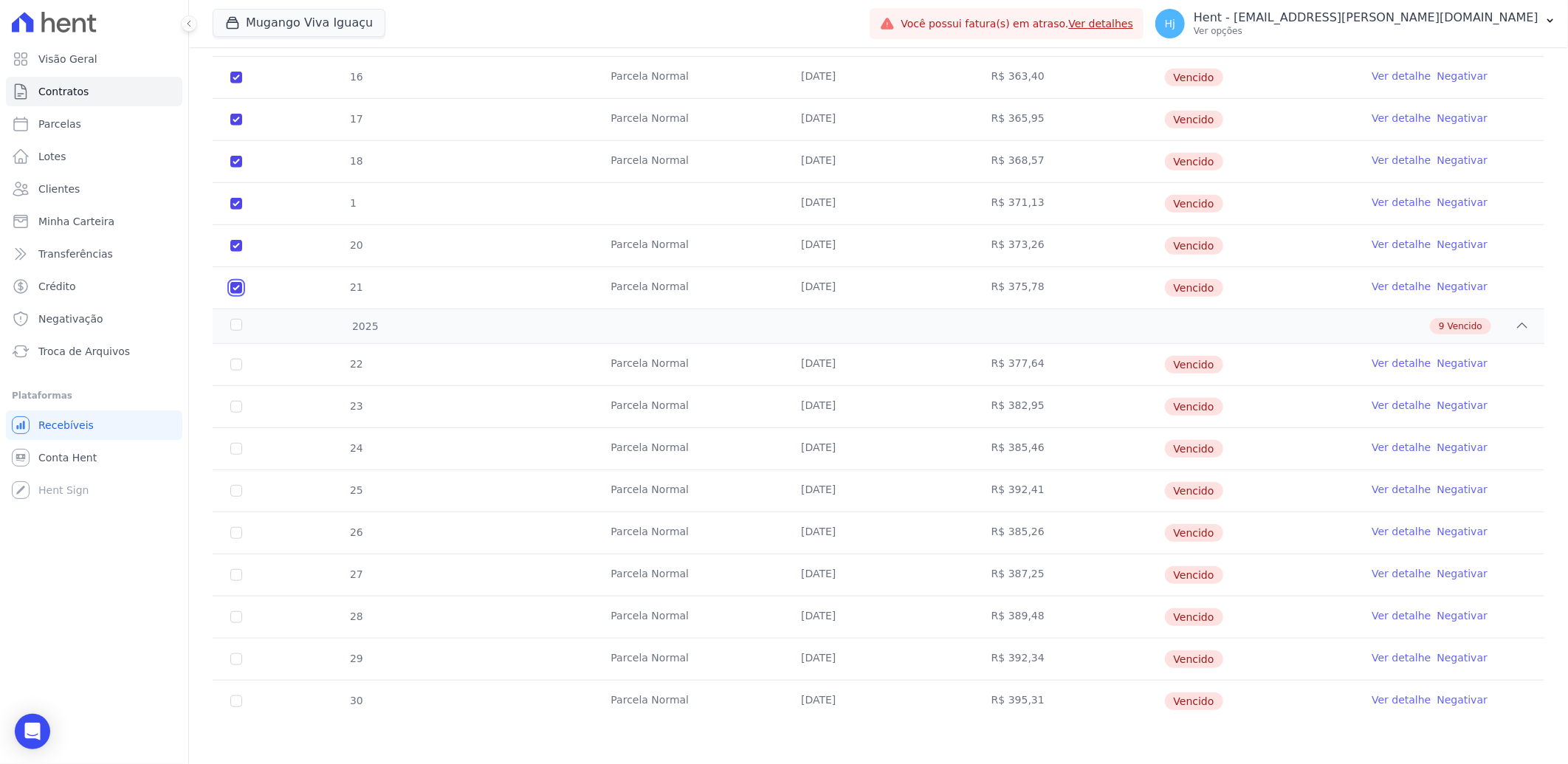
scroll to position [586, 0]
click at [232, 363] on input "checkbox" at bounding box center [236, 362] width 12 height 12
checkbox input "true"
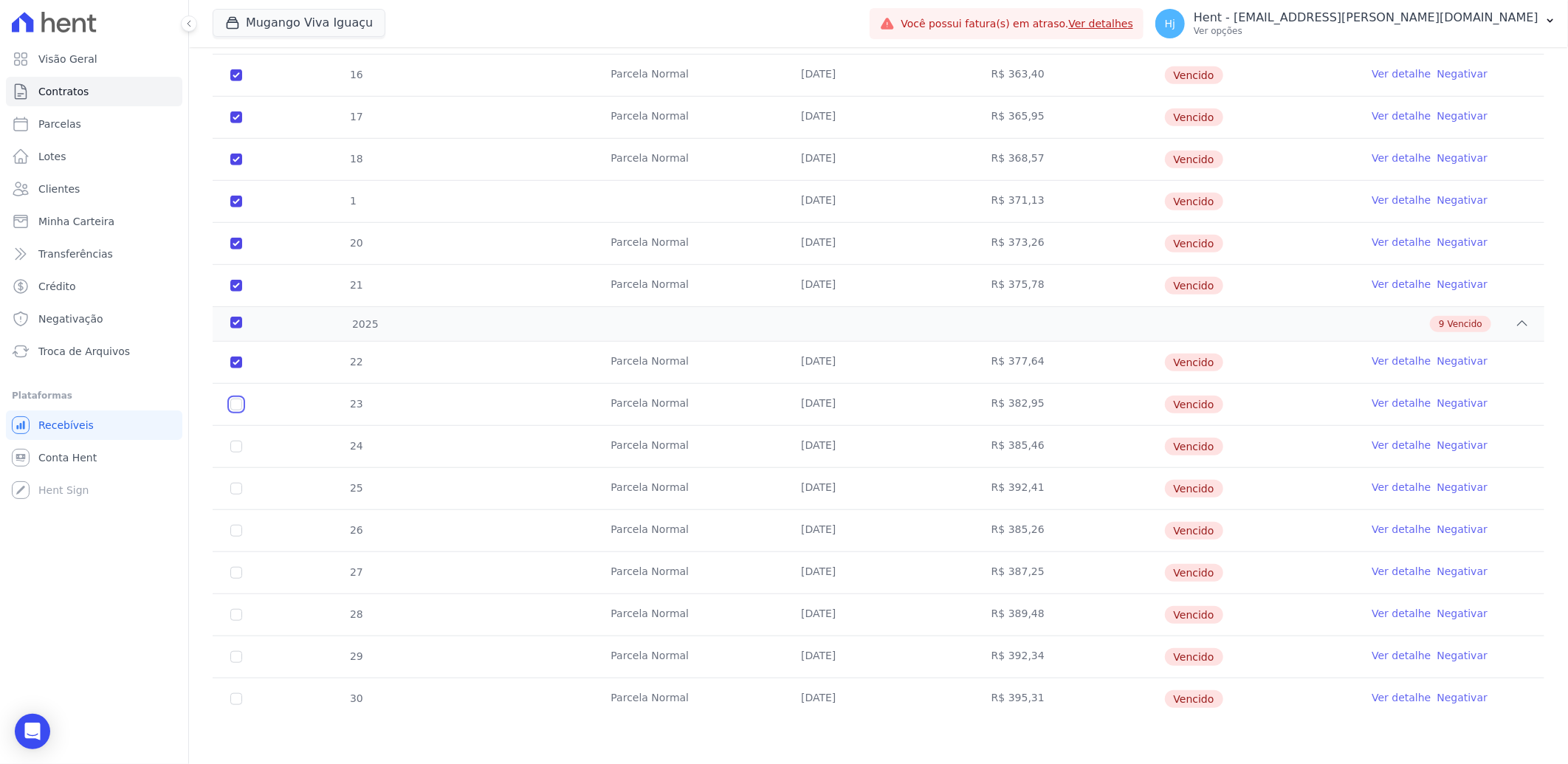
click at [237, 405] on input "checkbox" at bounding box center [236, 404] width 12 height 12
checkbox input "true"
click at [235, 452] on input "checkbox" at bounding box center [236, 446] width 12 height 12
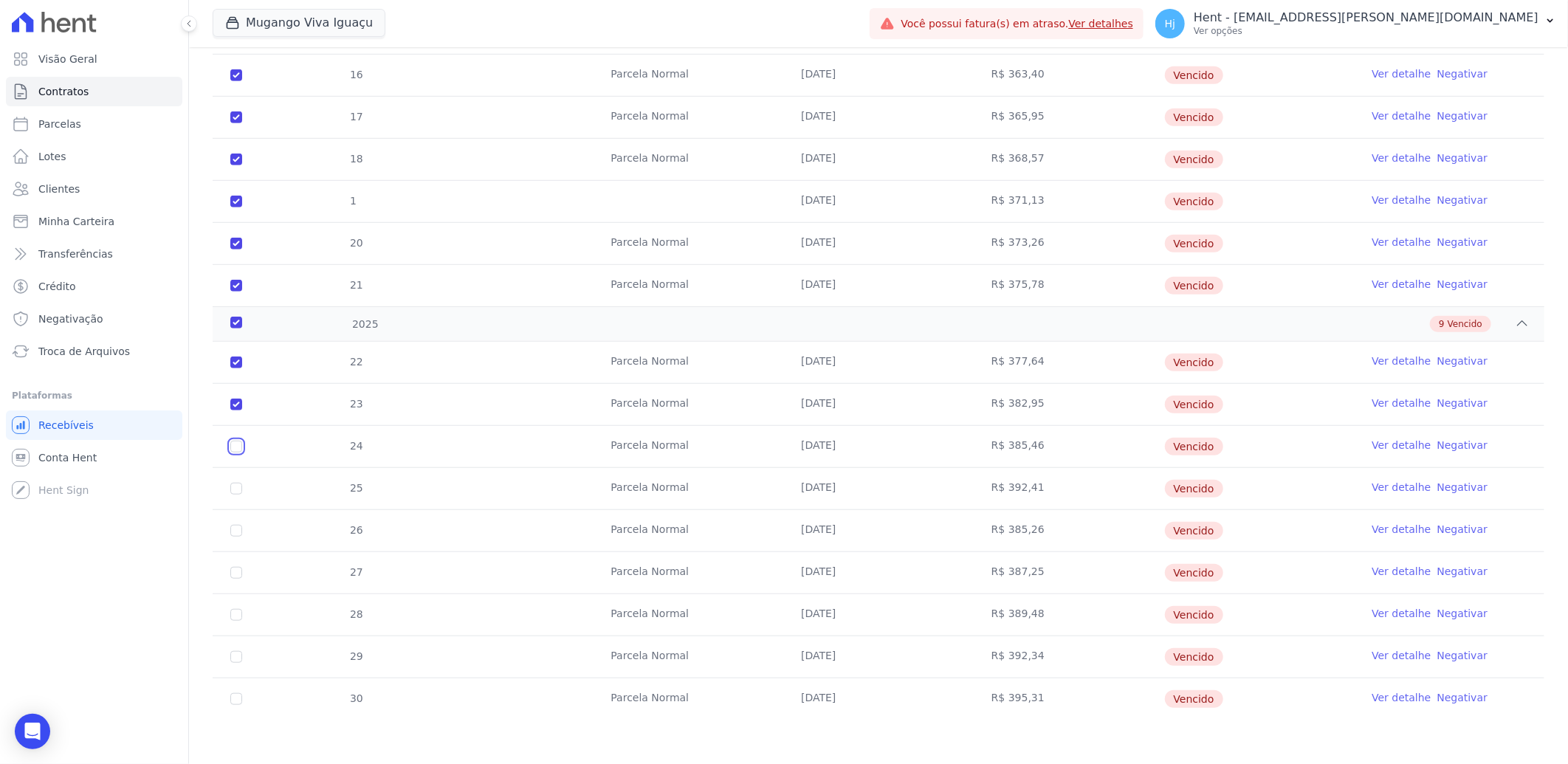
checkbox input "true"
click at [238, 492] on input "checkbox" at bounding box center [236, 488] width 12 height 12
checkbox input "true"
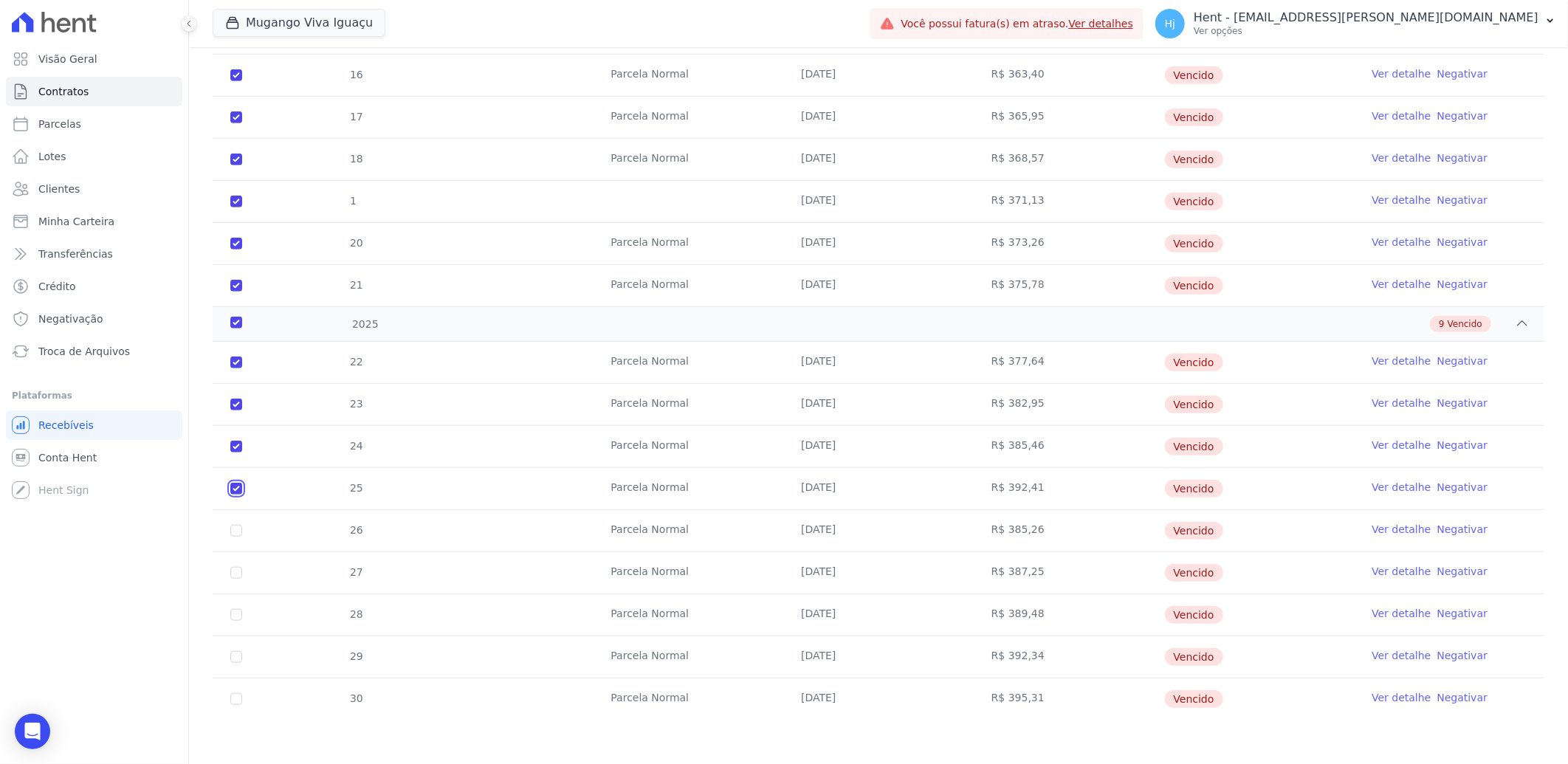
checkbox input "true"
click at [237, 535] on input "checkbox" at bounding box center [236, 531] width 12 height 12
checkbox input "true"
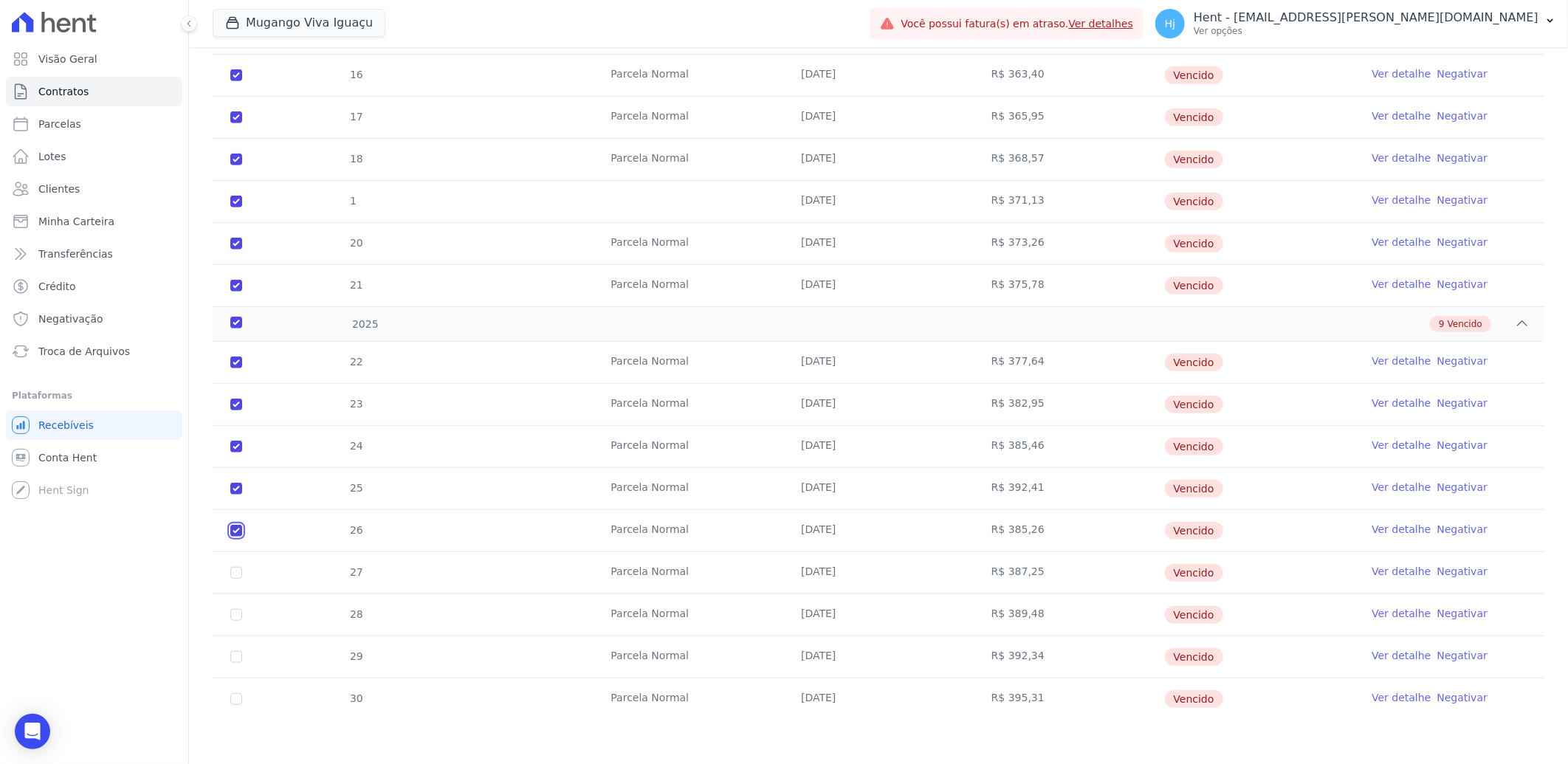
checkbox input "true"
click at [234, 573] on input "checkbox" at bounding box center [236, 573] width 12 height 12
checkbox input "true"
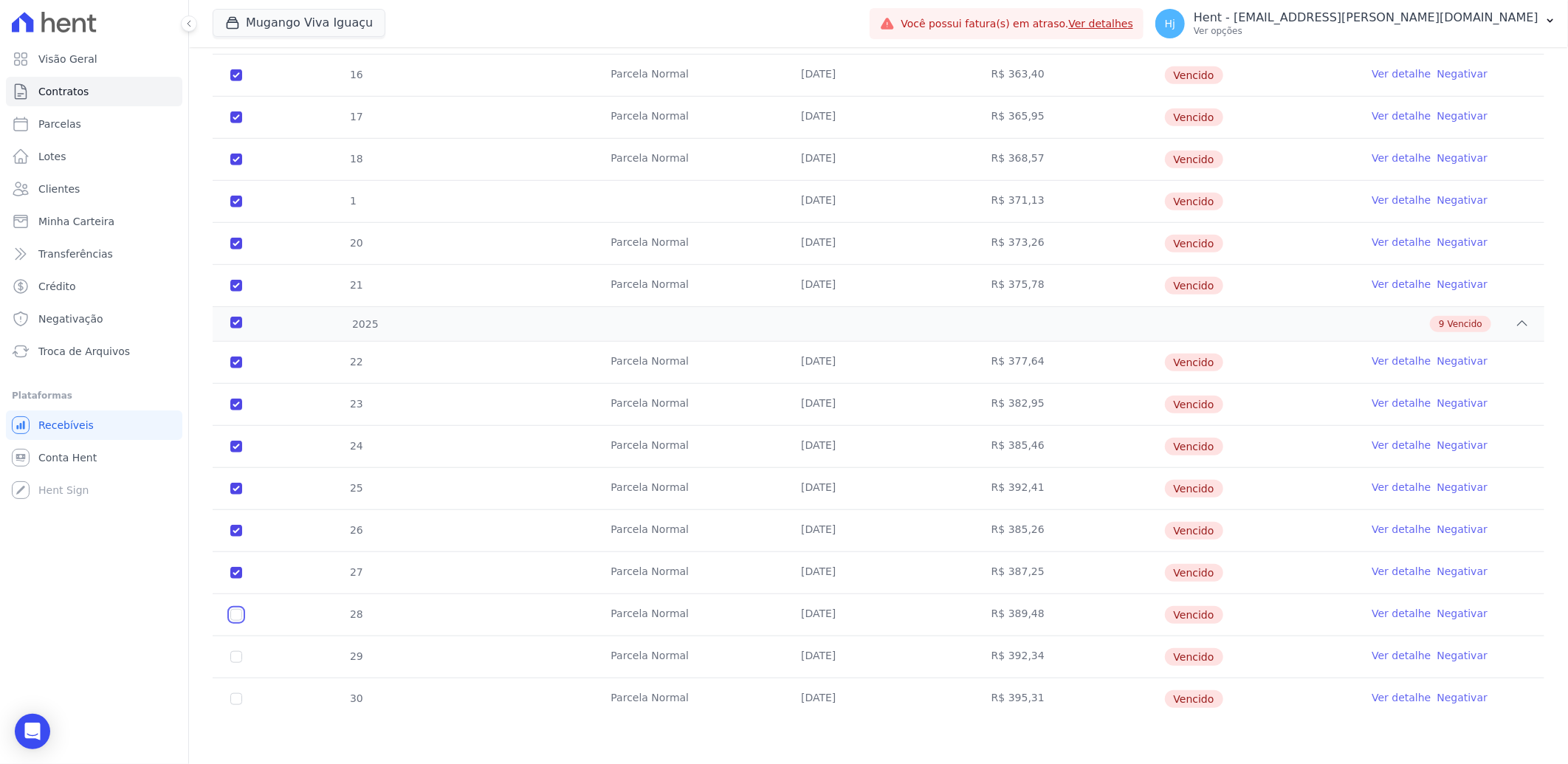
click at [236, 619] on input "checkbox" at bounding box center [236, 615] width 12 height 12
checkbox input "true"
drag, startPoint x: 233, startPoint y: 657, endPoint x: 254, endPoint y: 685, distance: 35.0
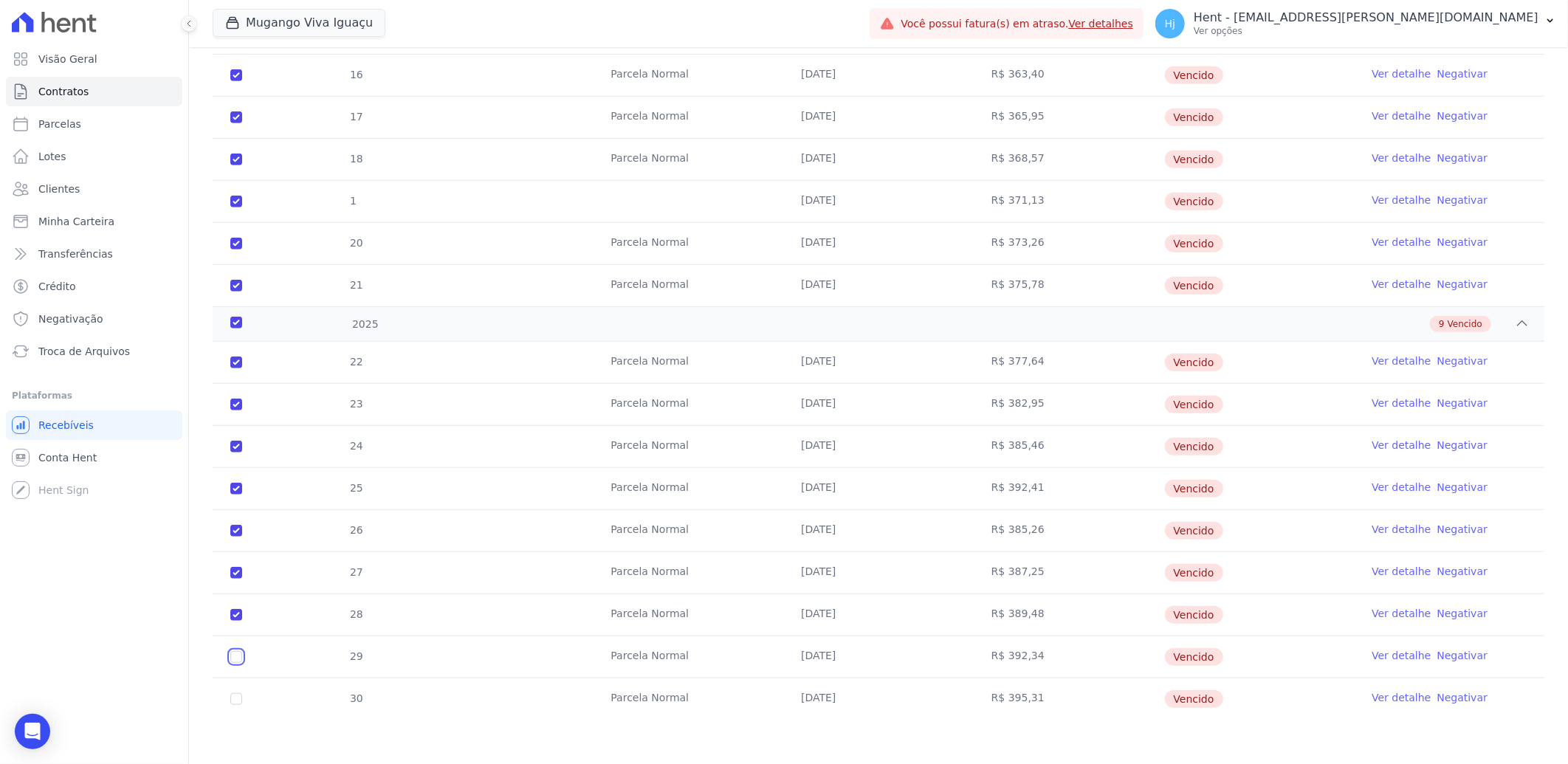
click at [233, 658] on input "checkbox" at bounding box center [236, 657] width 12 height 12
checkbox input "true"
click at [232, 699] on input "checkbox" at bounding box center [236, 698] width 12 height 12
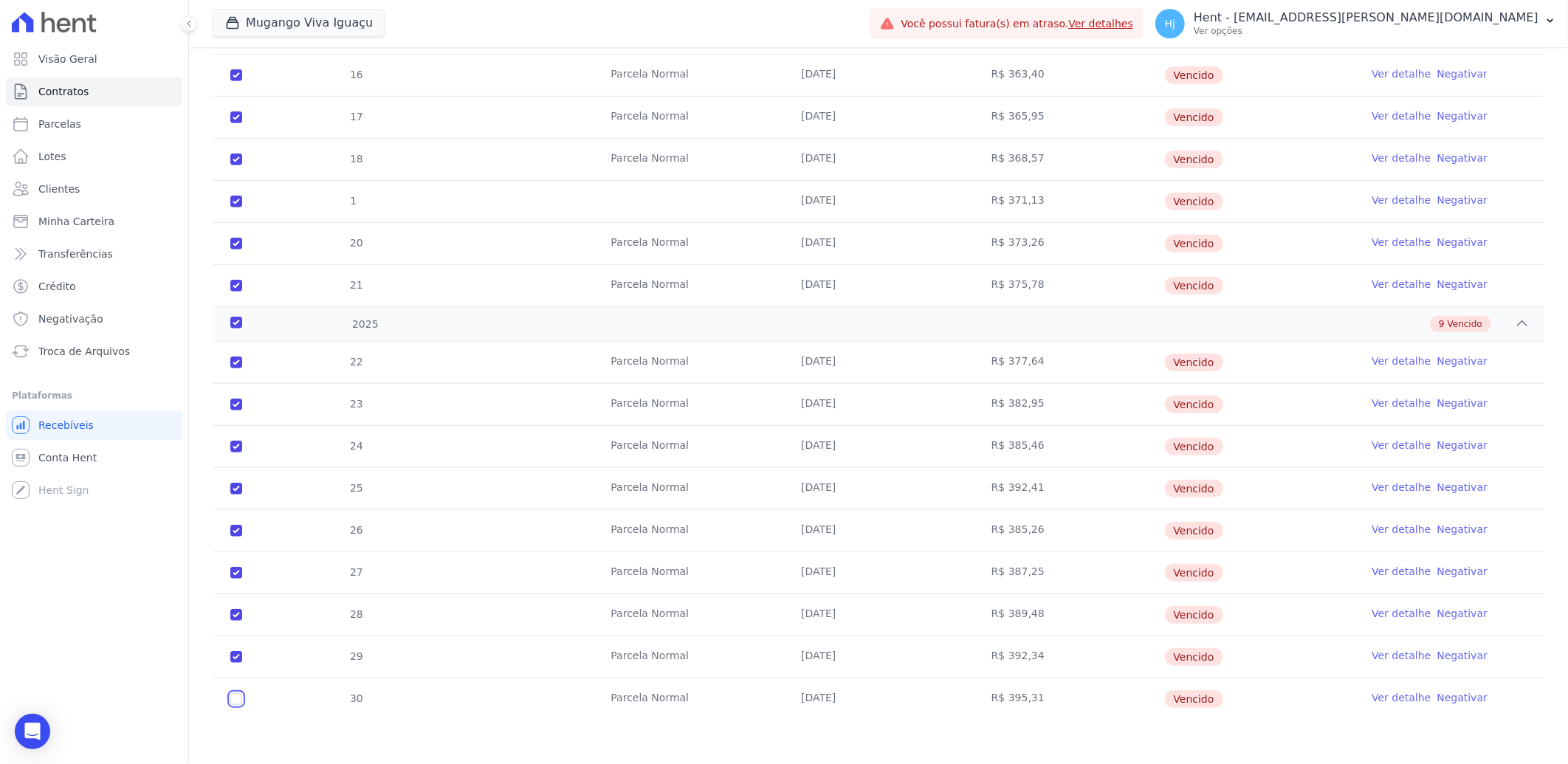
checkbox input "true"
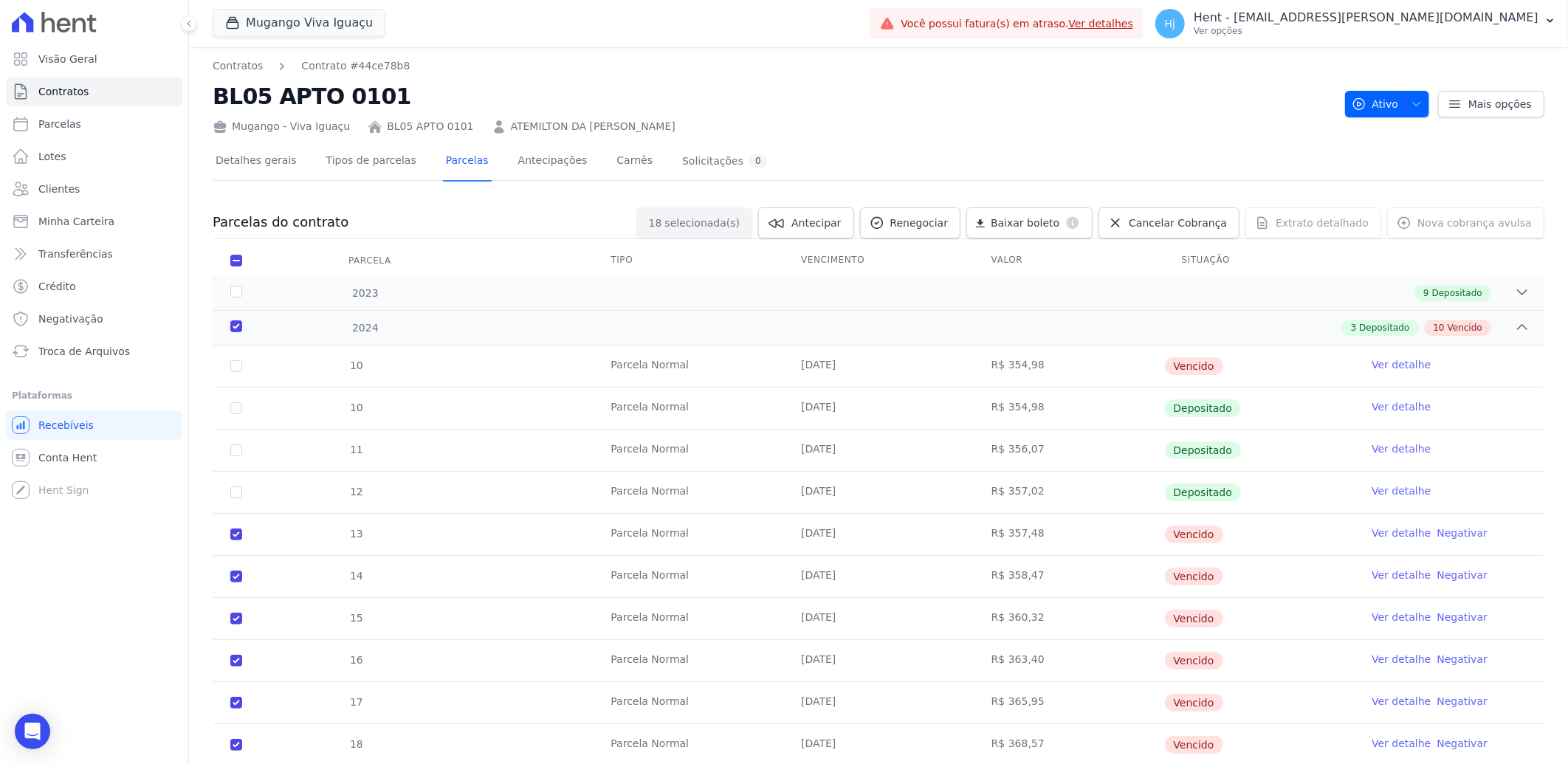
scroll to position [0, 0]
click at [884, 216] on icon at bounding box center [877, 224] width 14 height 14
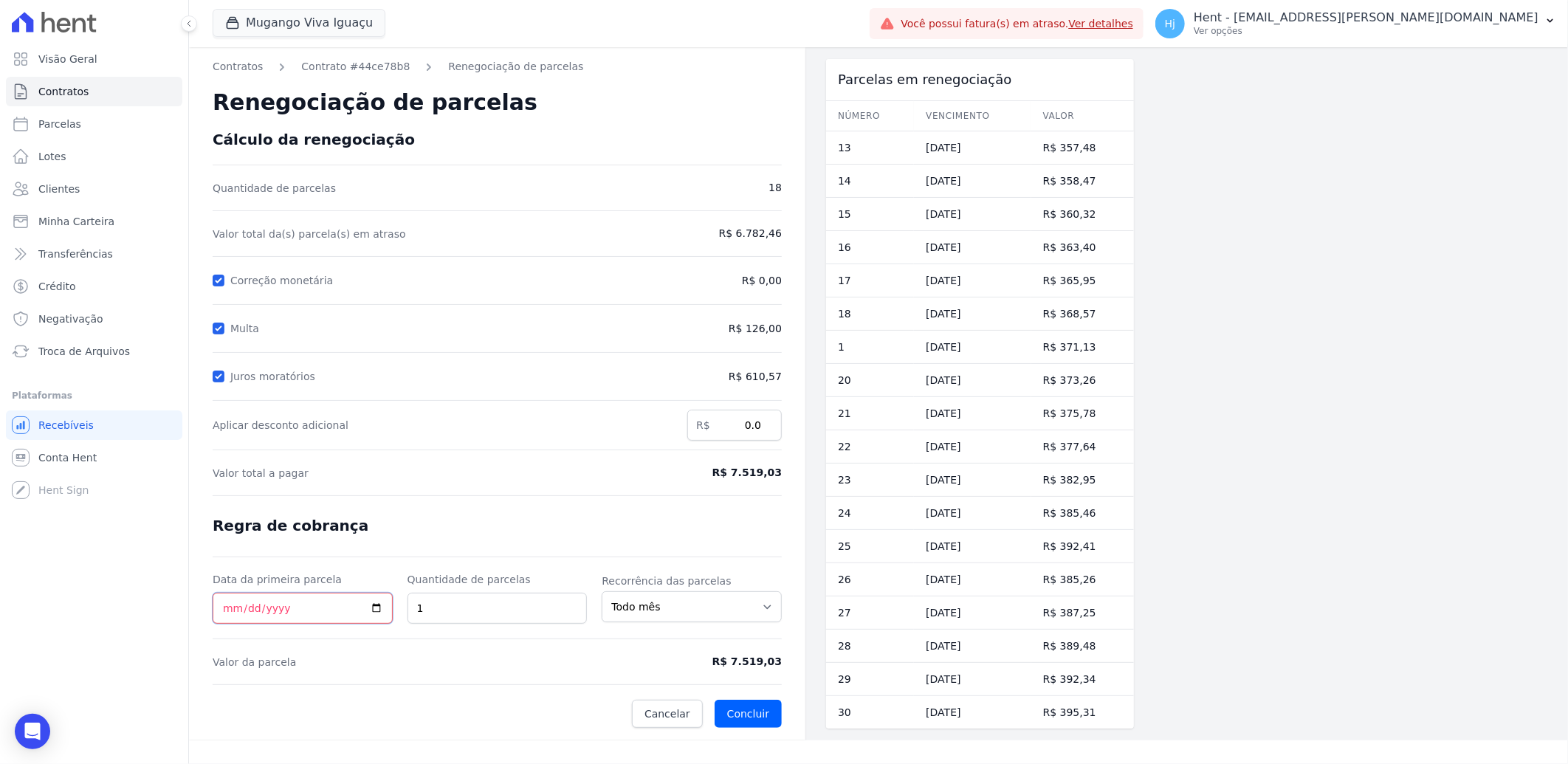
click at [225, 610] on input "Data da primeira parcela" at bounding box center [302, 609] width 180 height 31
type input "[DATE]"
type input "10"
